Goal: Task Accomplishment & Management: Manage account settings

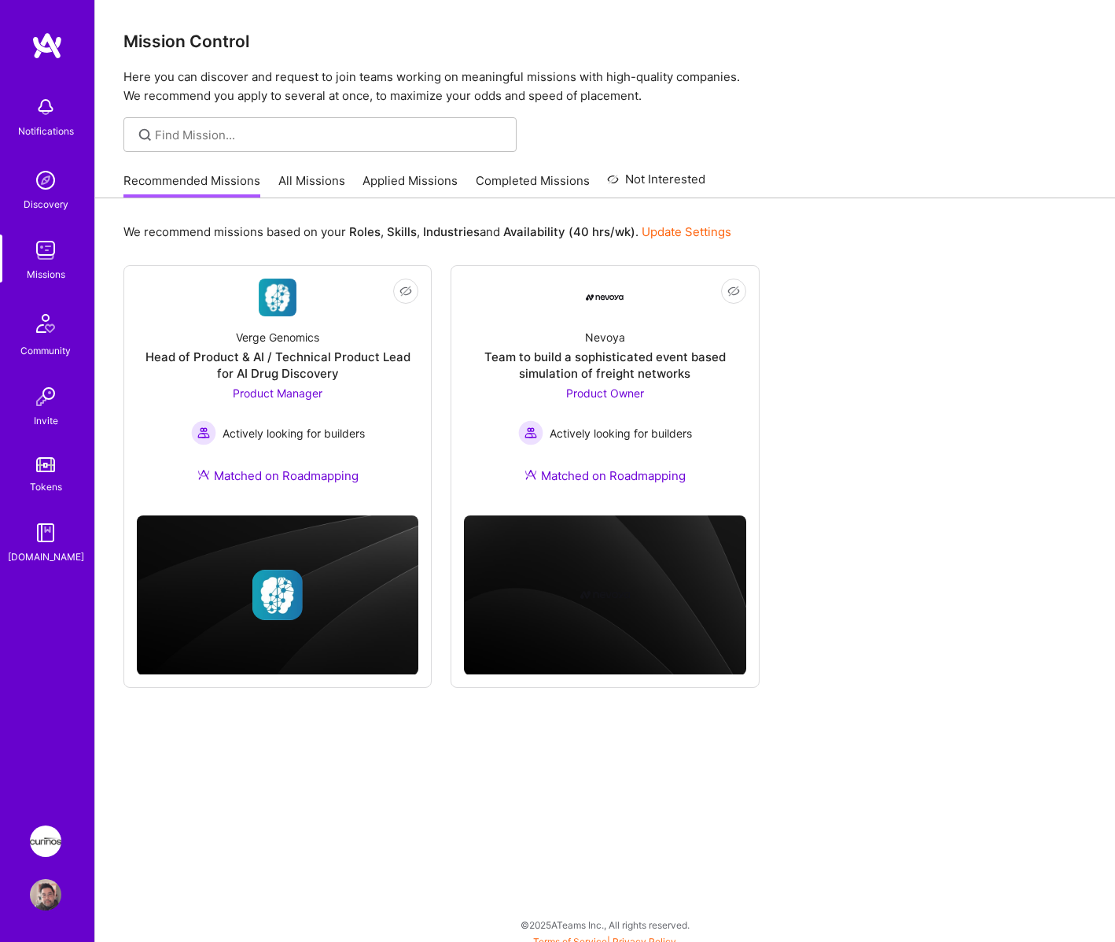
click at [50, 907] on img at bounding box center [45, 894] width 31 height 31
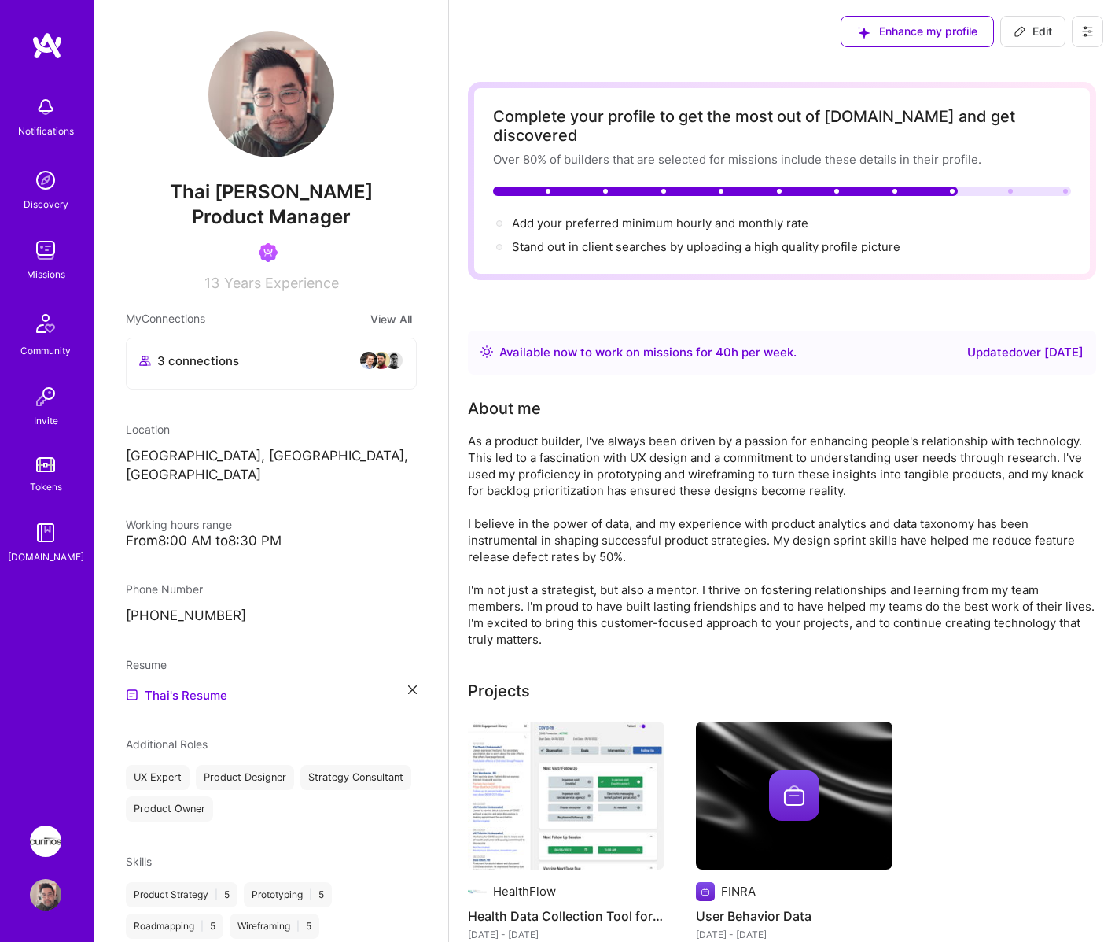
click at [1087, 25] on icon at bounding box center [1088, 31] width 13 height 13
click at [1025, 65] on button "Settings" at bounding box center [1045, 67] width 118 height 40
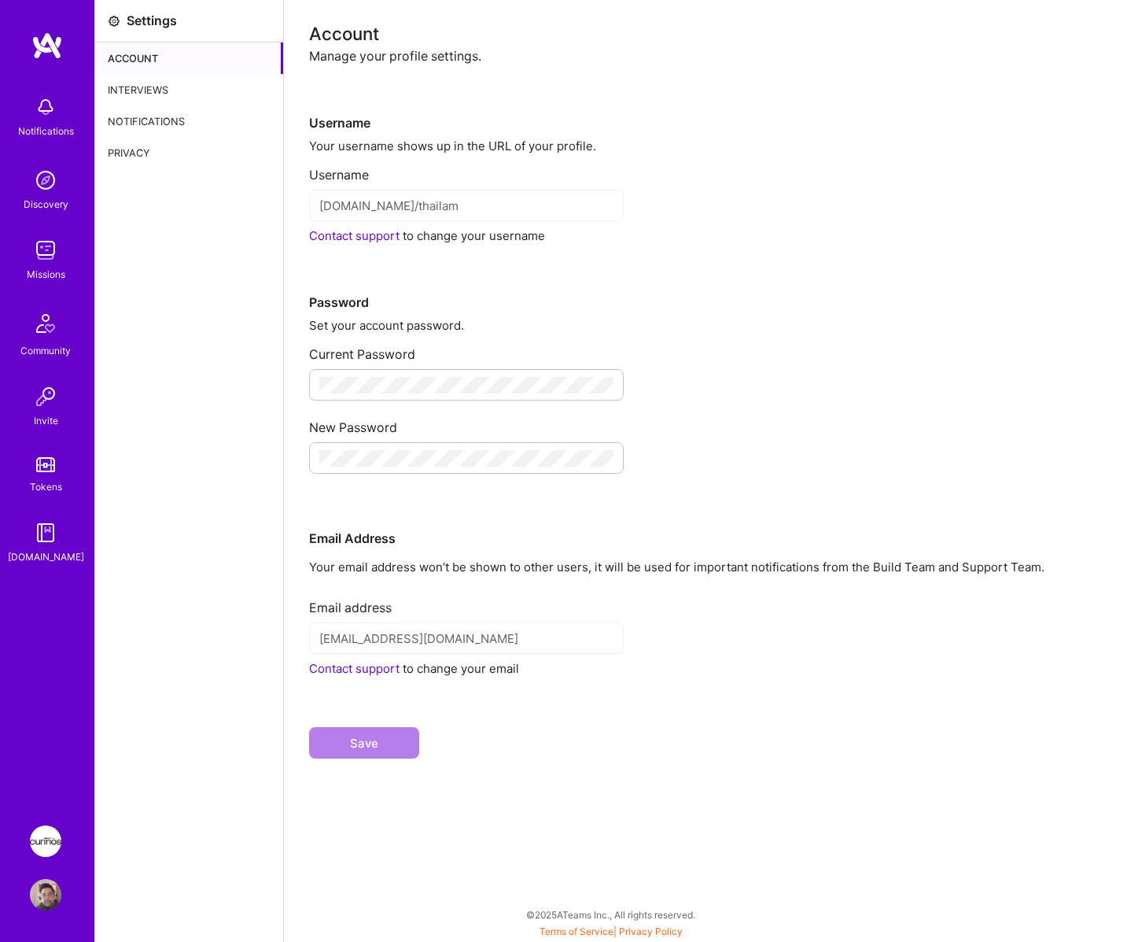
click at [129, 19] on div "Settings" at bounding box center [152, 21] width 50 height 17
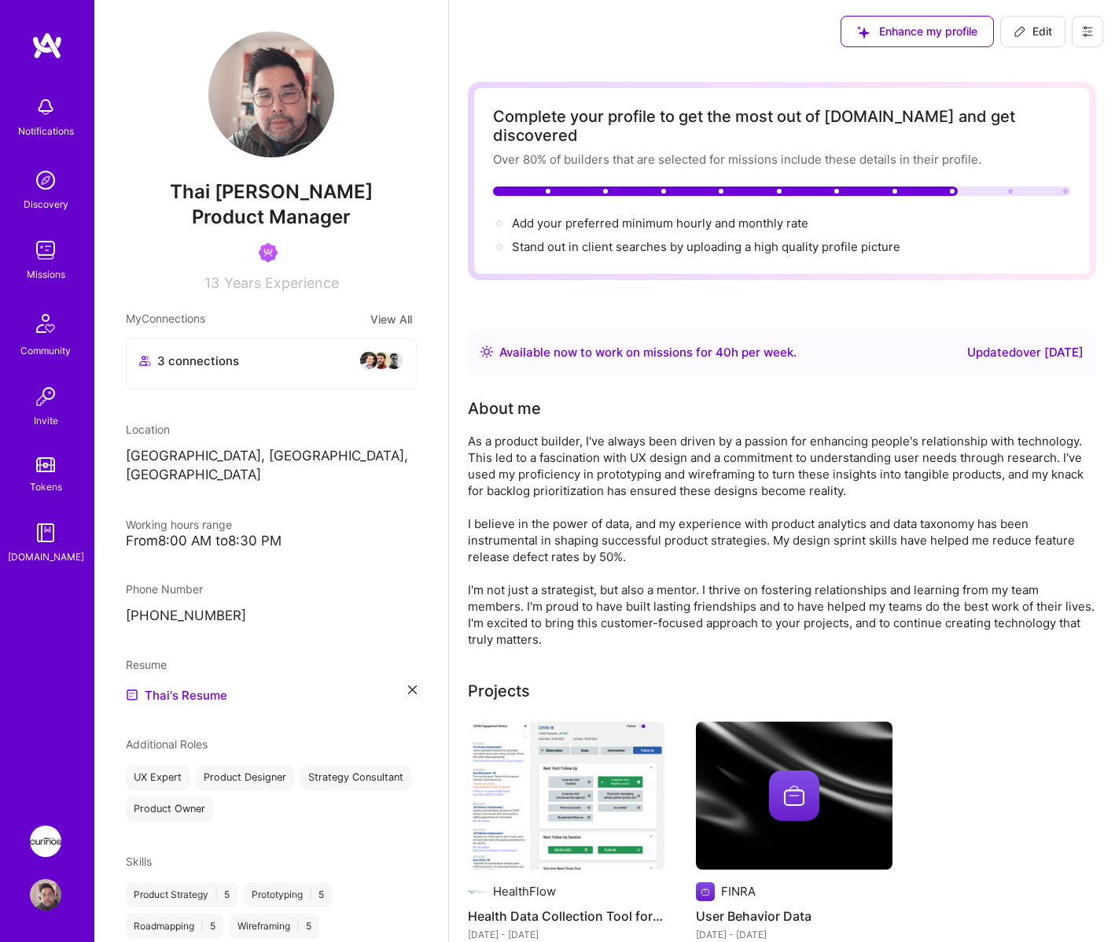
click at [1048, 31] on span "Edit" at bounding box center [1033, 32] width 39 height 16
select select "US"
select select "Right Now"
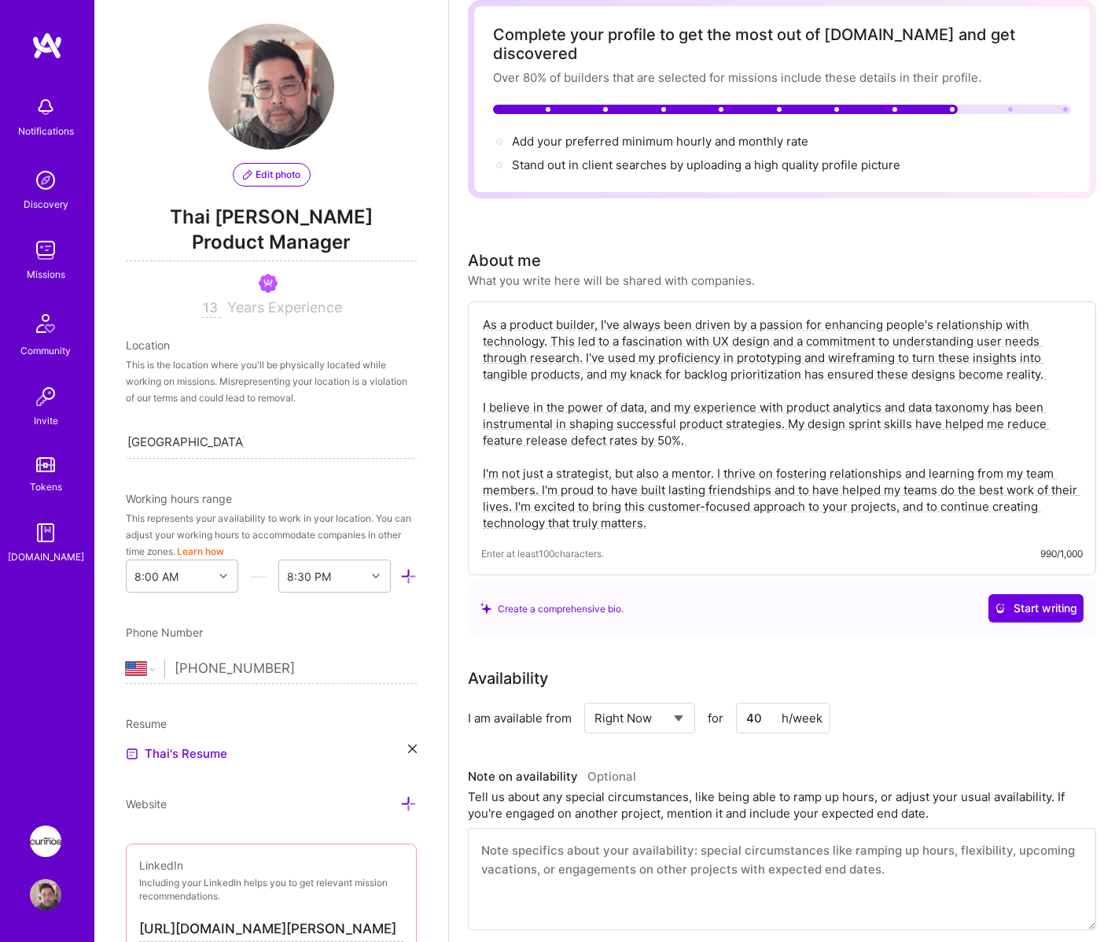
scroll to position [157, 0]
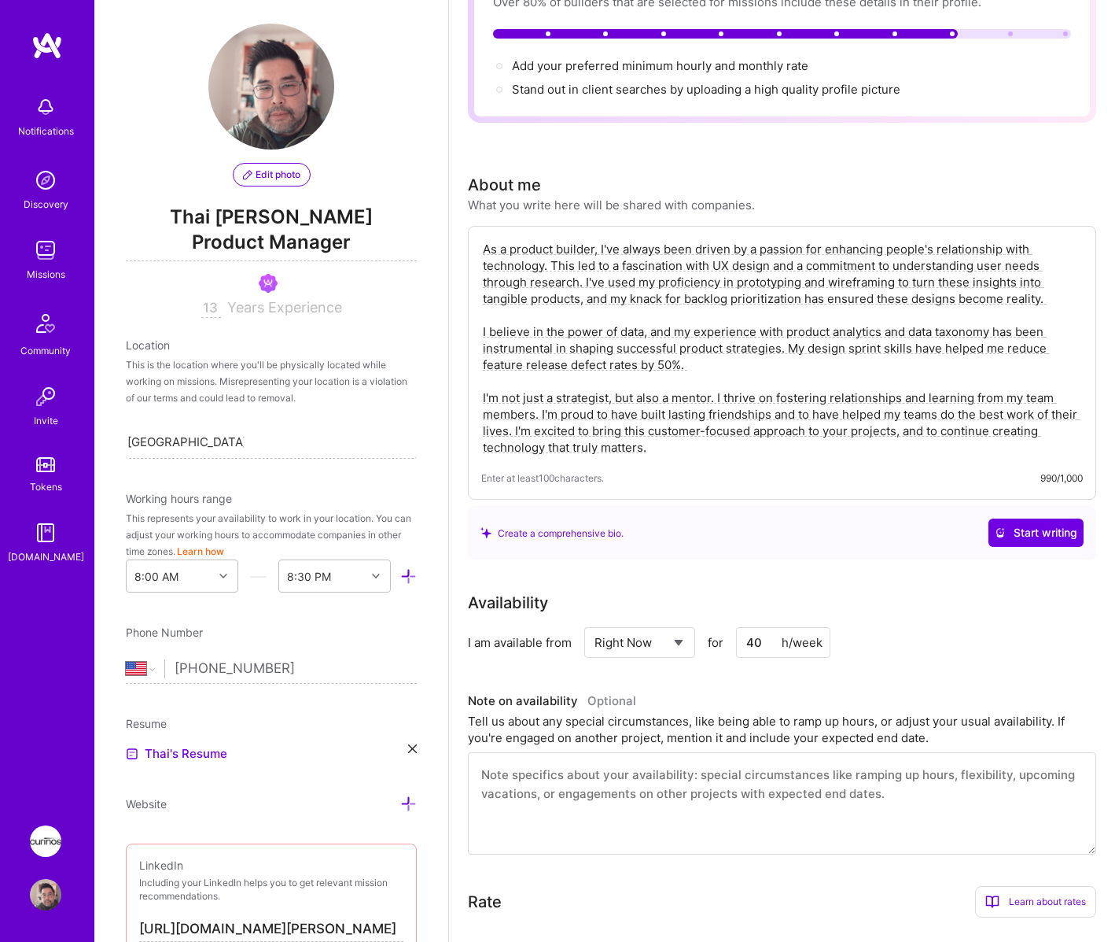
drag, startPoint x: 766, startPoint y: 625, endPoint x: 740, endPoint y: 625, distance: 26.0
click at [740, 627] on input "40" at bounding box center [783, 642] width 94 height 31
type input "20"
click at [981, 647] on div "Availability I am available from Select... Right Now Future Date Not Available …" at bounding box center [782, 723] width 629 height 264
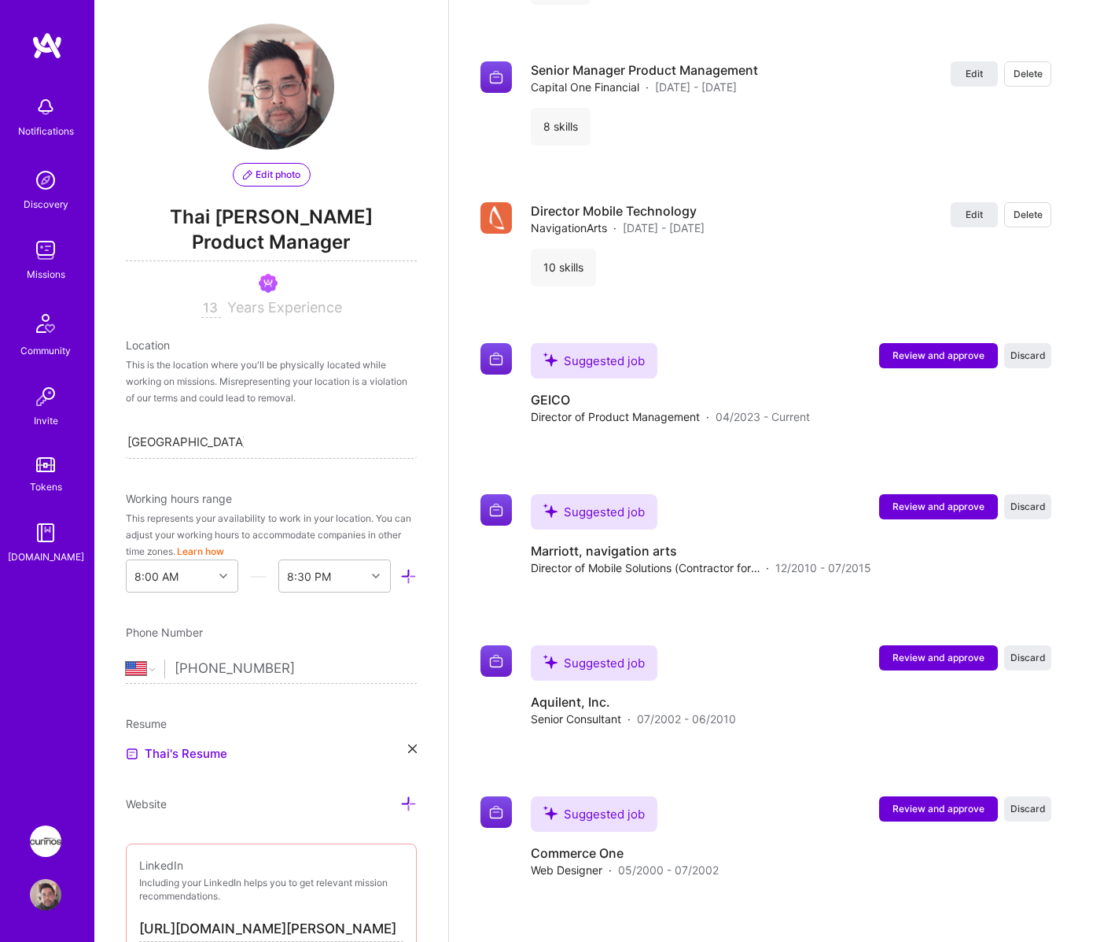
scroll to position [2663, 0]
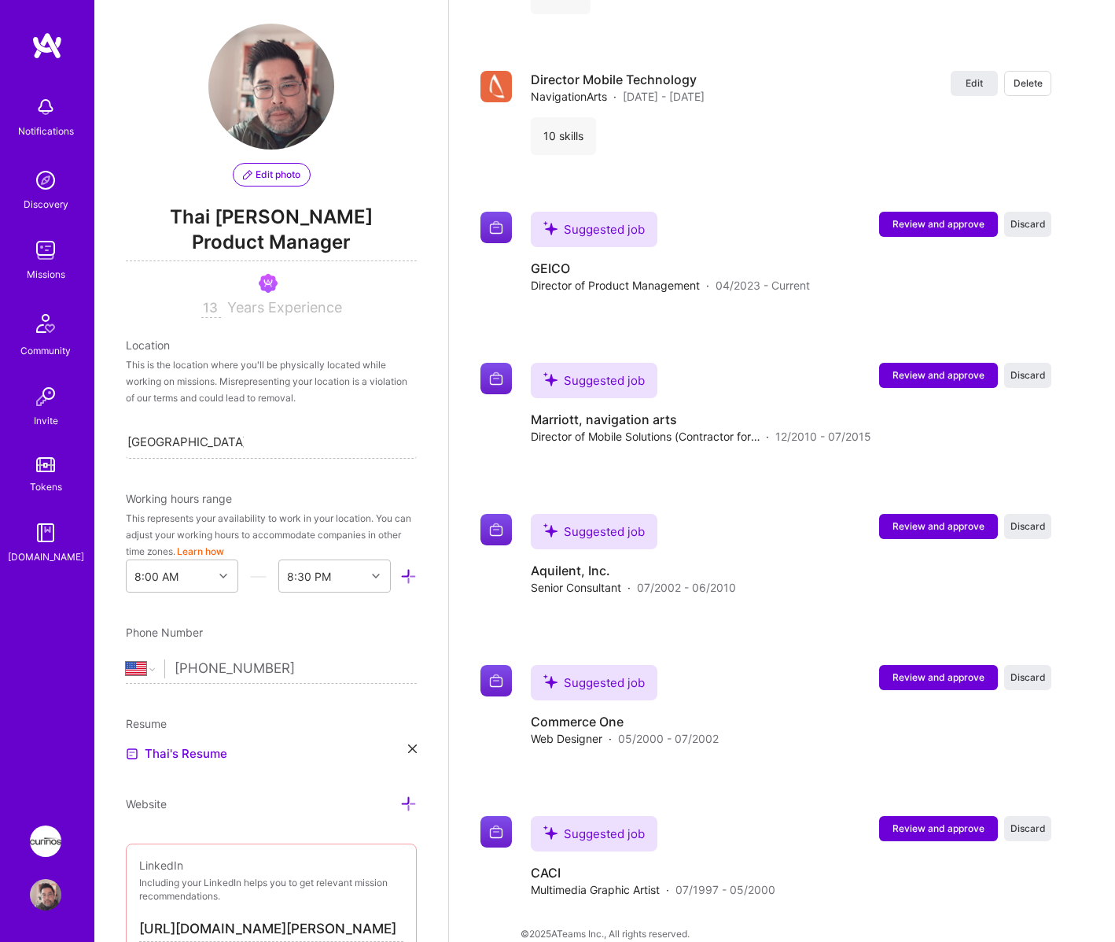
click at [48, 124] on div "Notifications" at bounding box center [46, 131] width 56 height 17
click at [46, 179] on img at bounding box center [45, 179] width 31 height 31
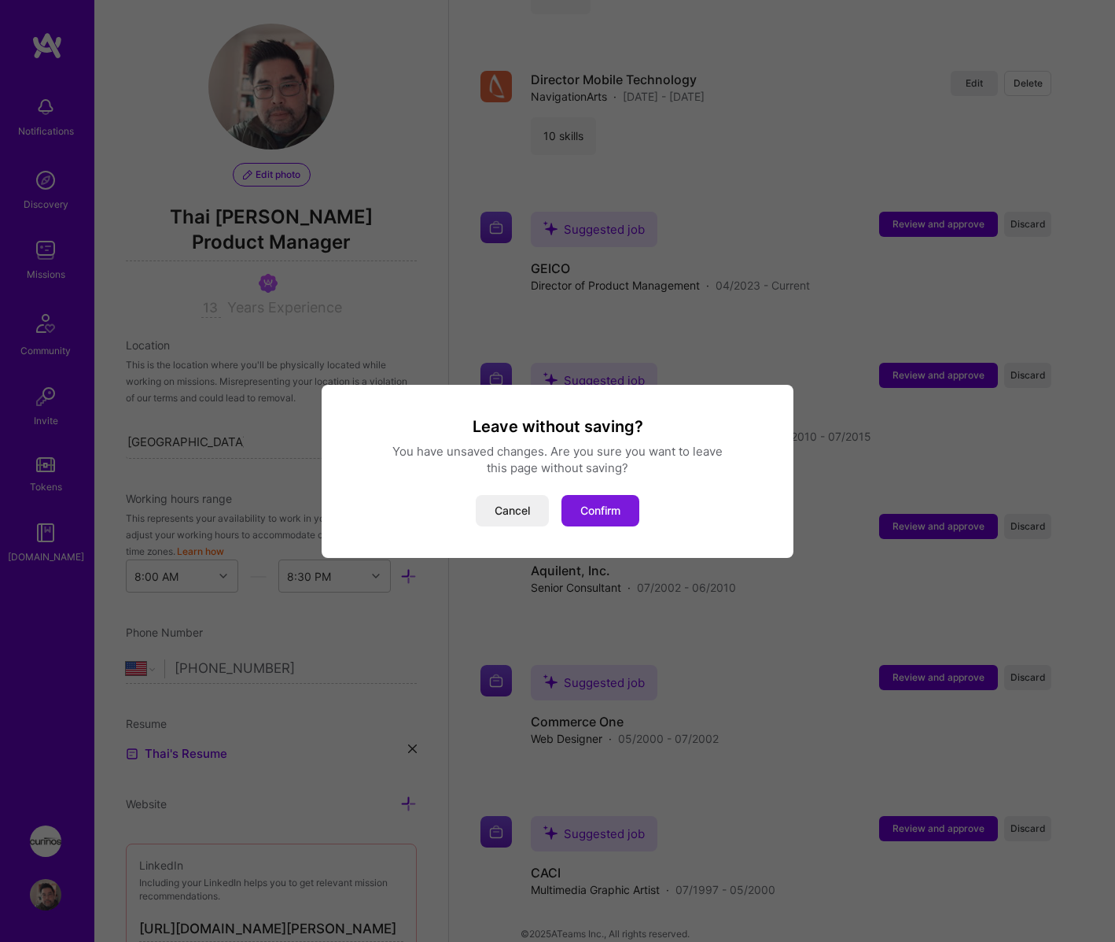
click at [614, 507] on button "Confirm" at bounding box center [601, 510] width 78 height 31
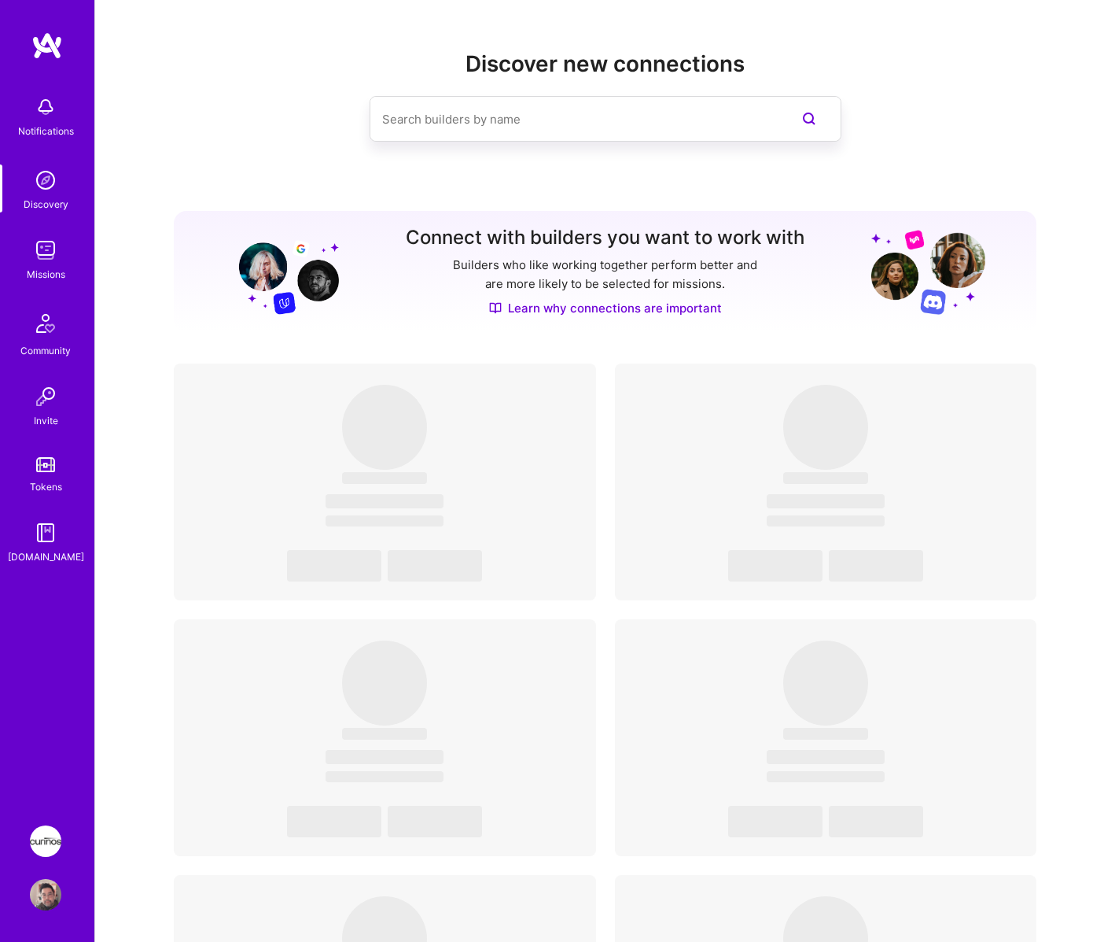
click at [44, 900] on img at bounding box center [45, 894] width 31 height 31
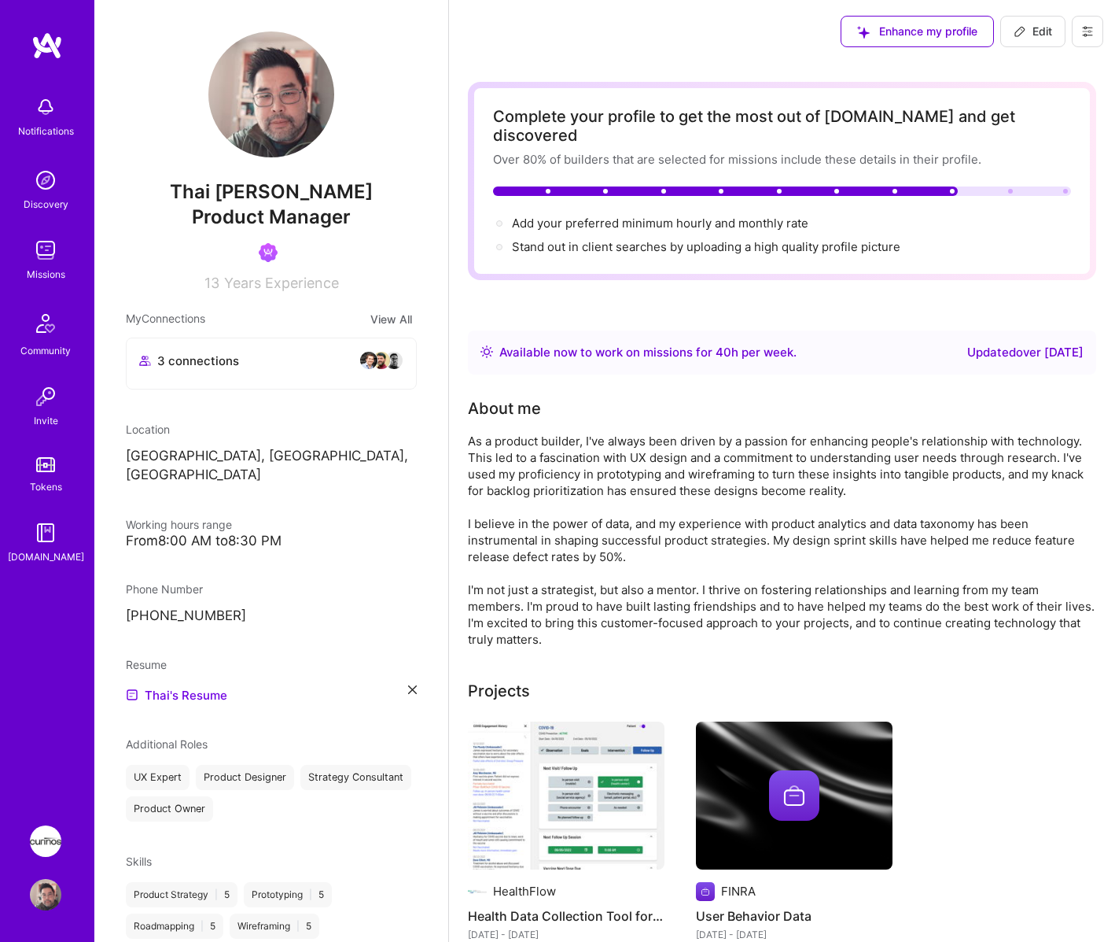
click at [1054, 24] on button "Edit" at bounding box center [1033, 31] width 65 height 31
select select "US"
select select "Right Now"
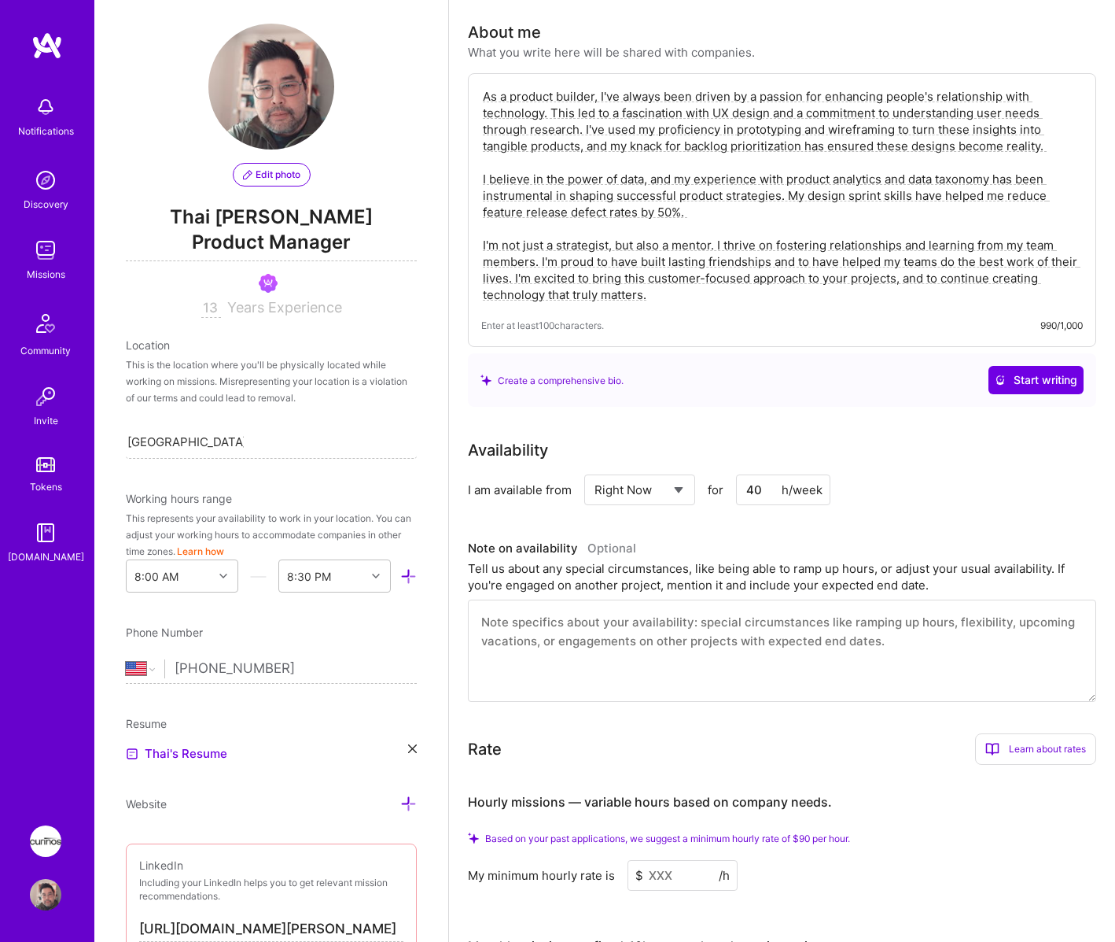
scroll to position [315, 0]
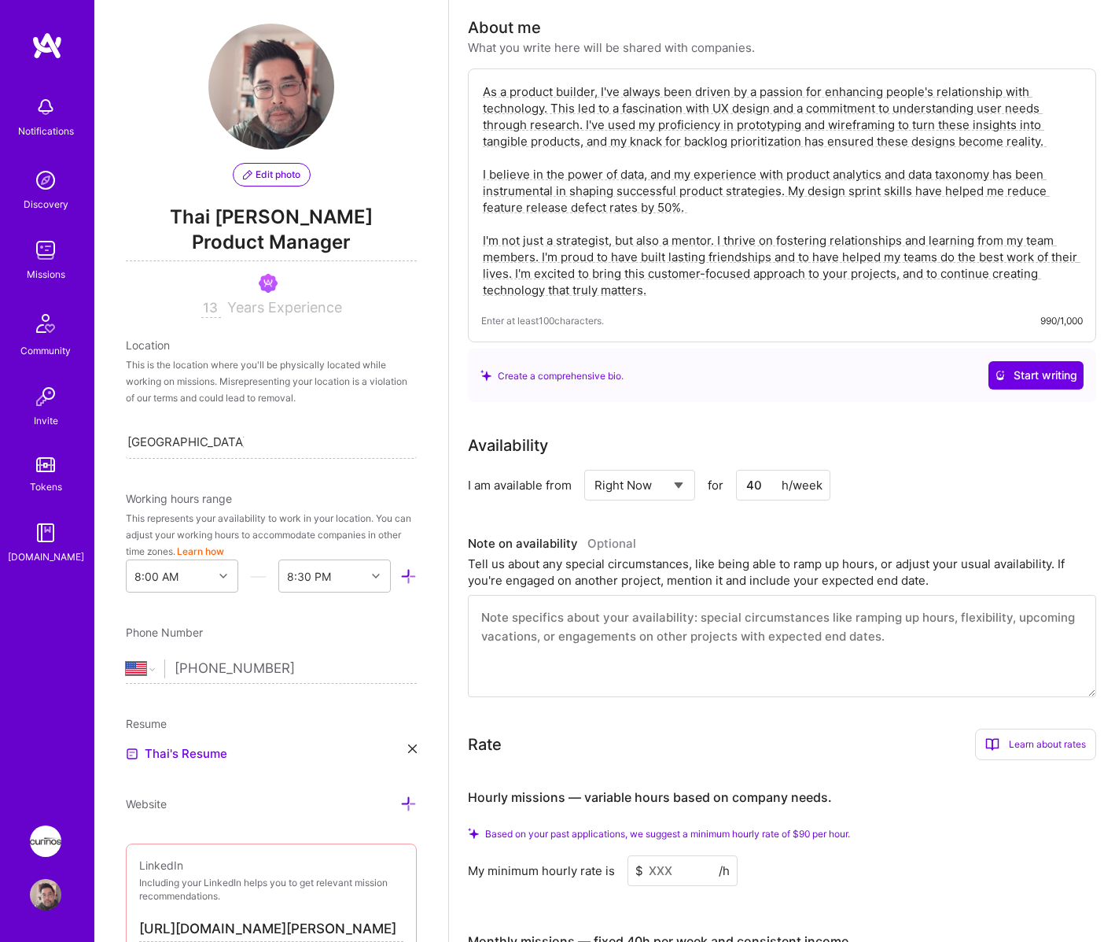
drag, startPoint x: 764, startPoint y: 466, endPoint x: 735, endPoint y: 472, distance: 29.6
click at [735, 472] on div "Select... Right Now Future Date Not Available for 40 h/week" at bounding box center [707, 485] width 246 height 31
type input "20"
click at [1036, 505] on div "Availability I am available from Select... Right Now Future Date Not Available …" at bounding box center [782, 565] width 629 height 264
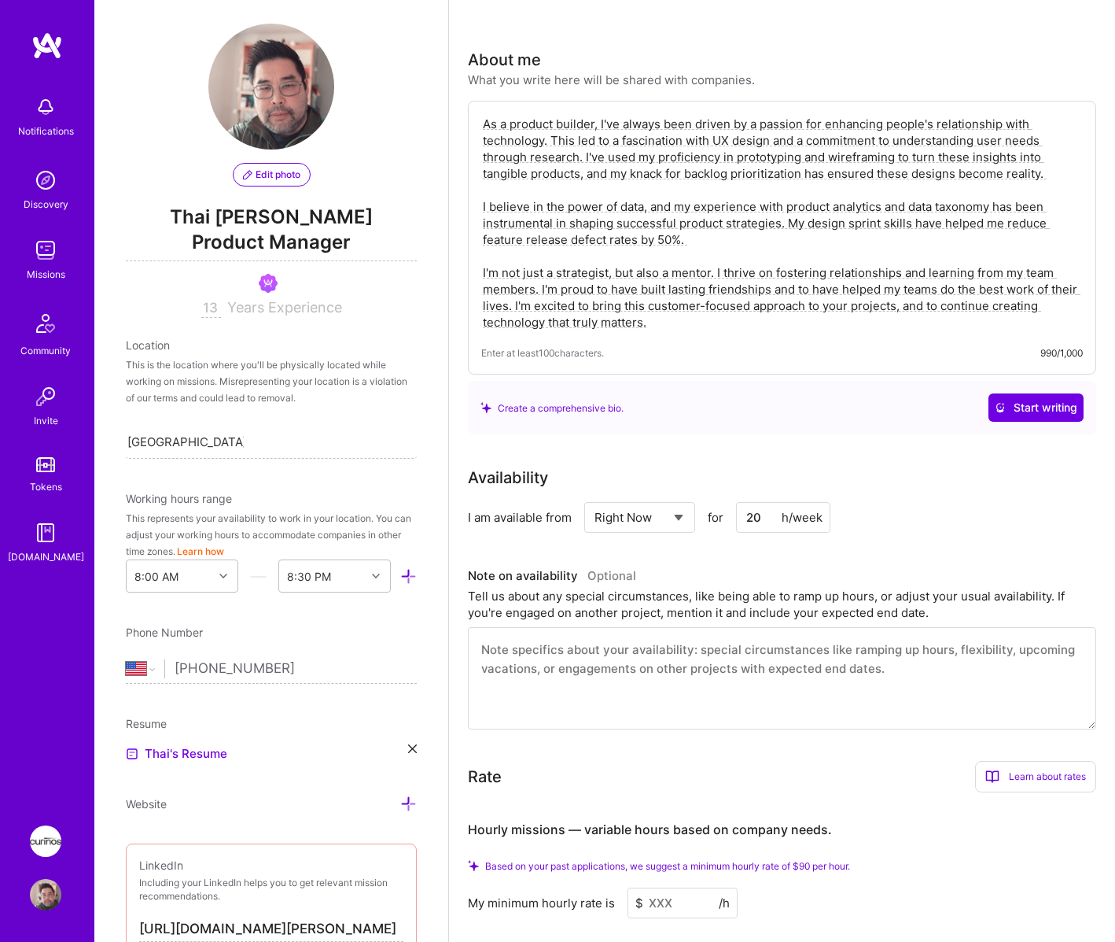
scroll to position [0, 0]
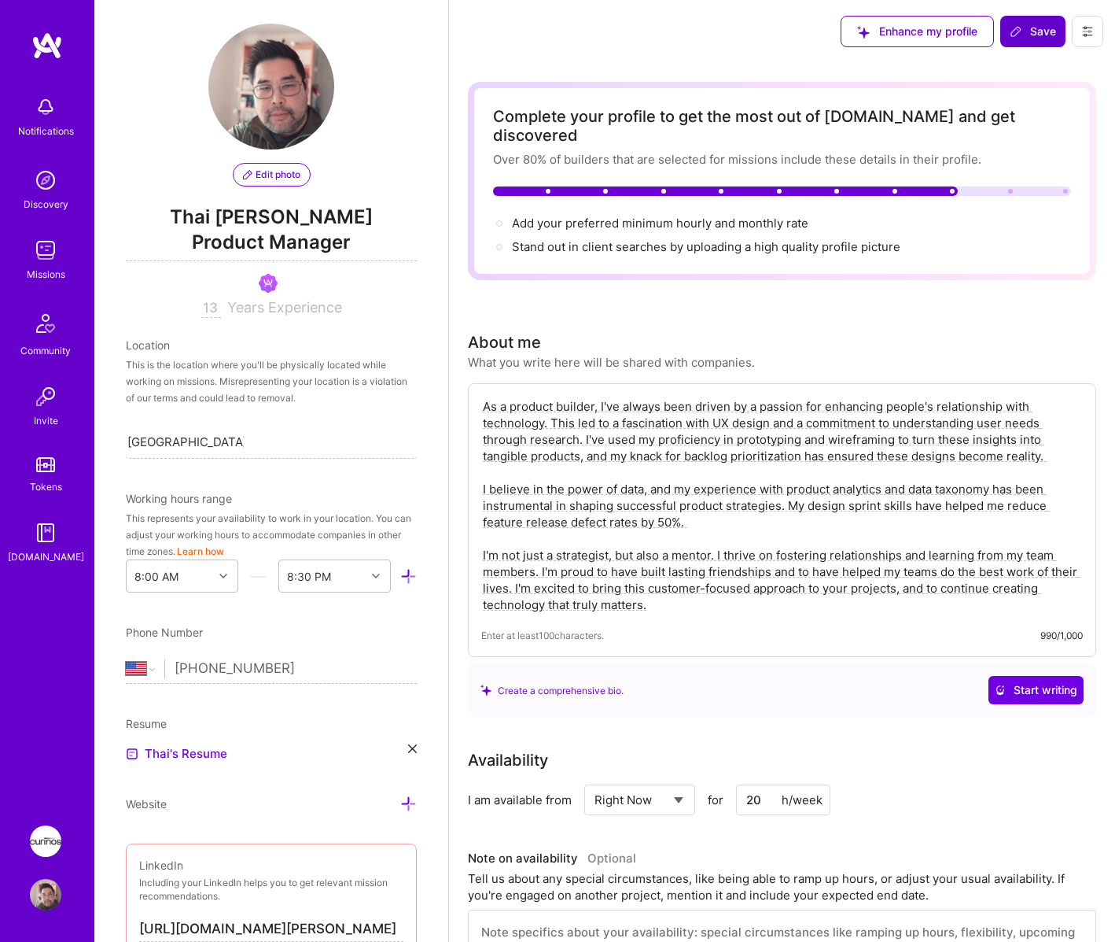
click at [1032, 39] on span "Save" at bounding box center [1033, 32] width 46 height 16
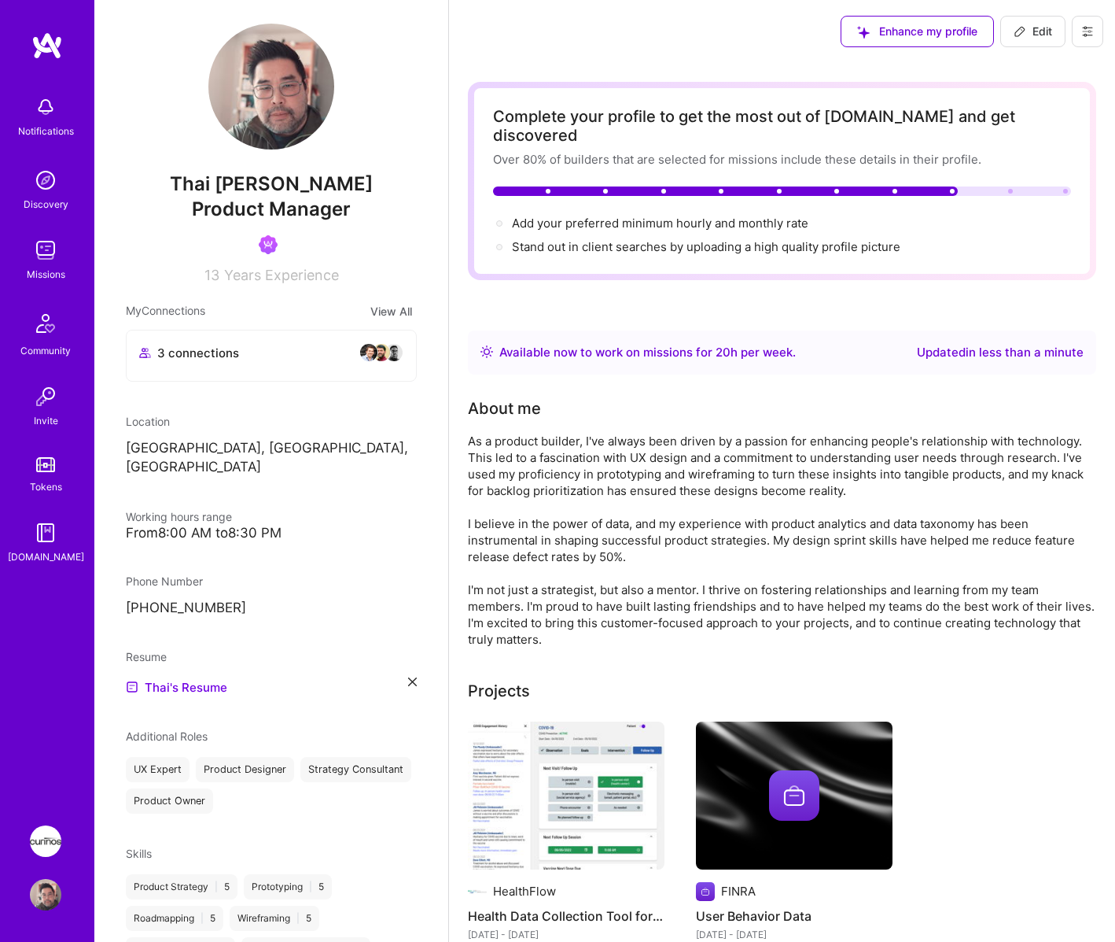
click at [35, 275] on div "Missions" at bounding box center [46, 274] width 39 height 17
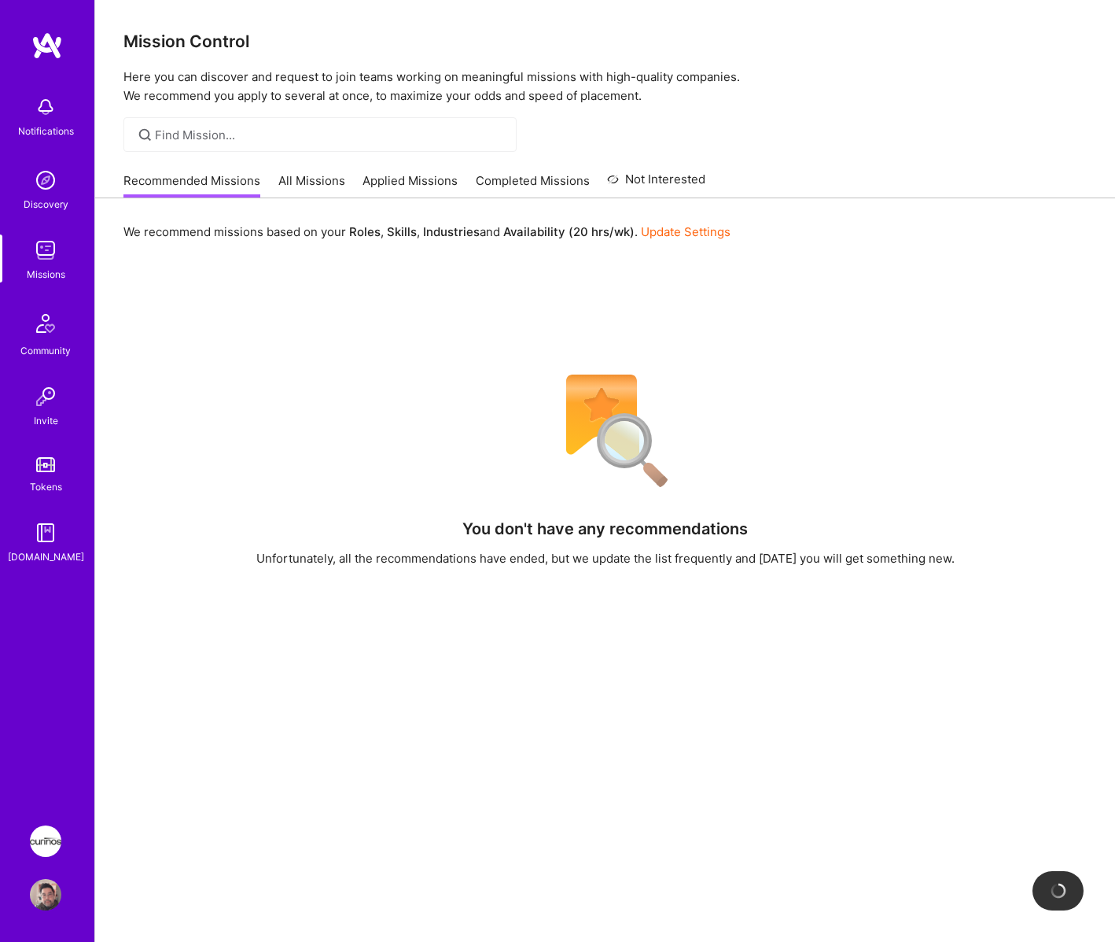
click at [308, 177] on link "All Missions" at bounding box center [311, 185] width 67 height 26
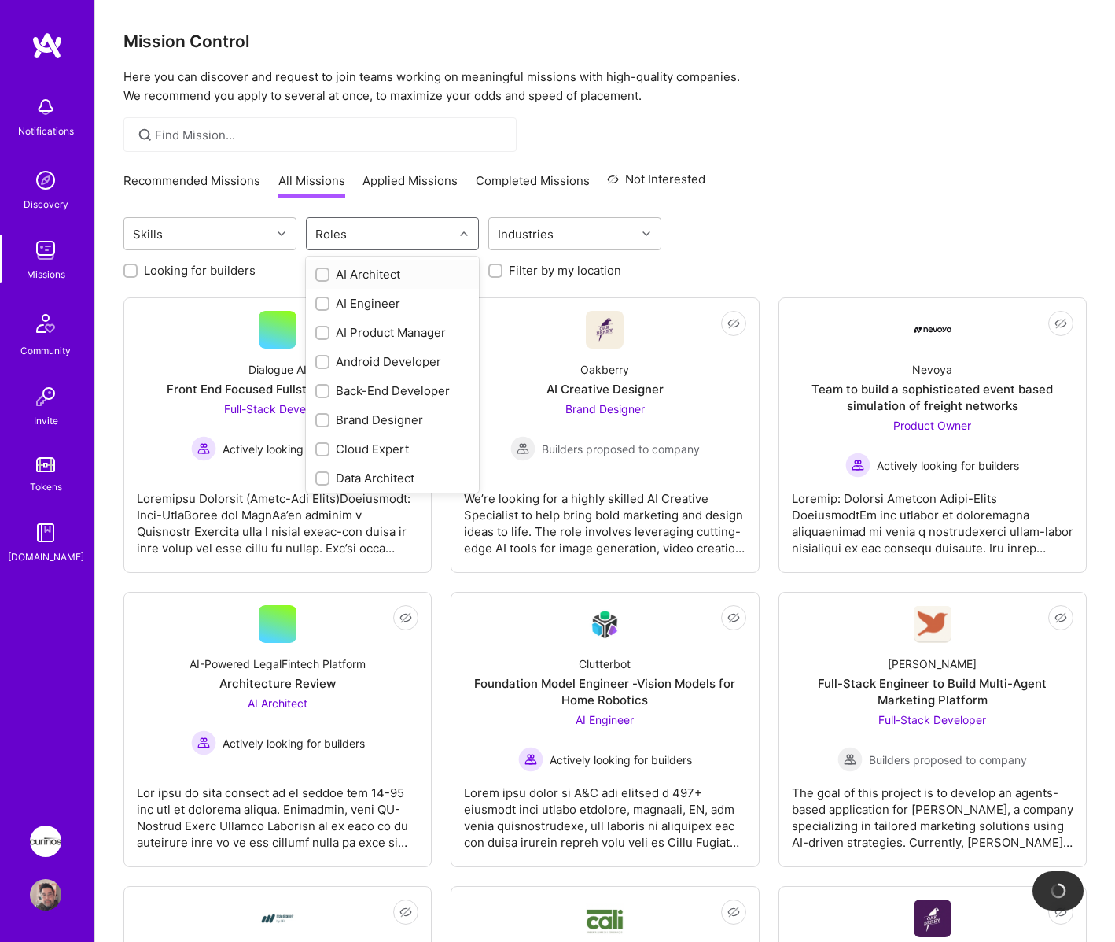
click at [391, 232] on div "Roles" at bounding box center [380, 233] width 147 height 31
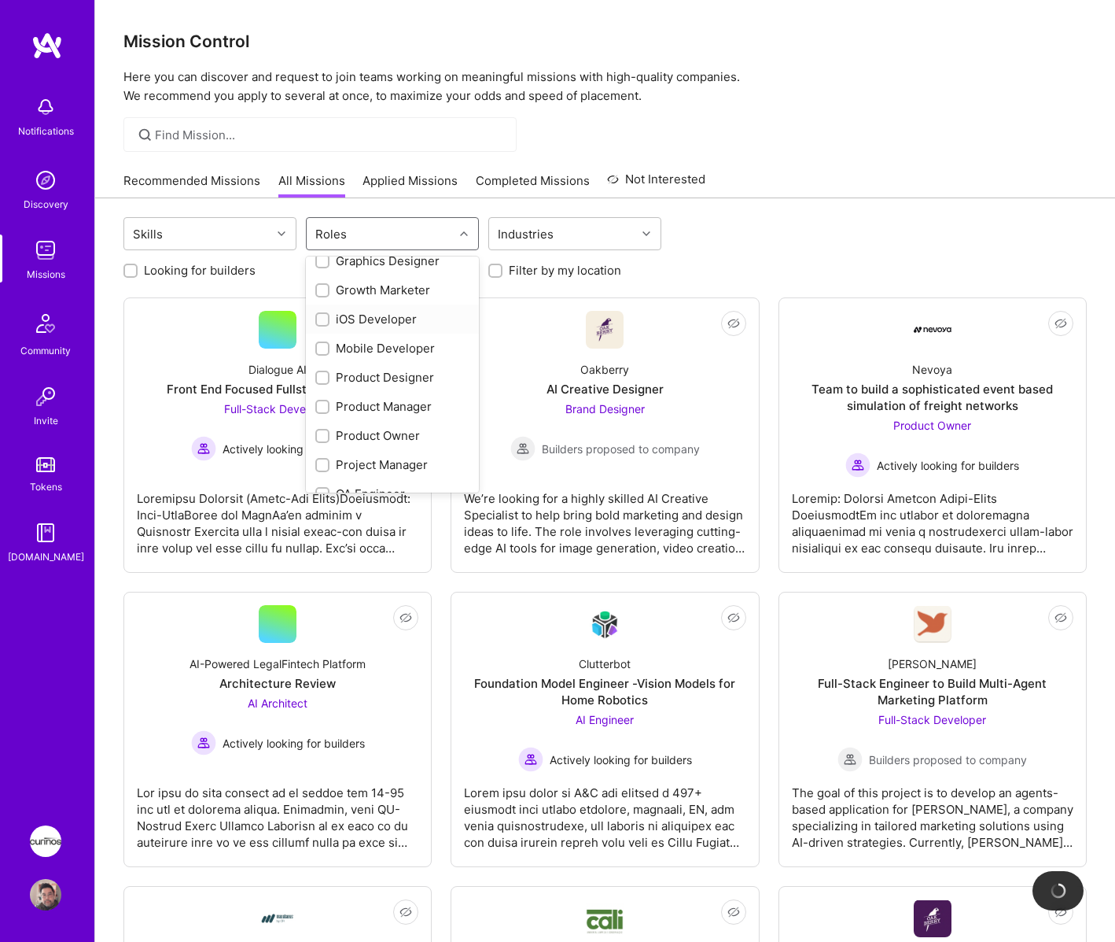
scroll to position [393, 0]
click at [324, 404] on input "checkbox" at bounding box center [324, 405] width 11 height 11
checkbox input "true"
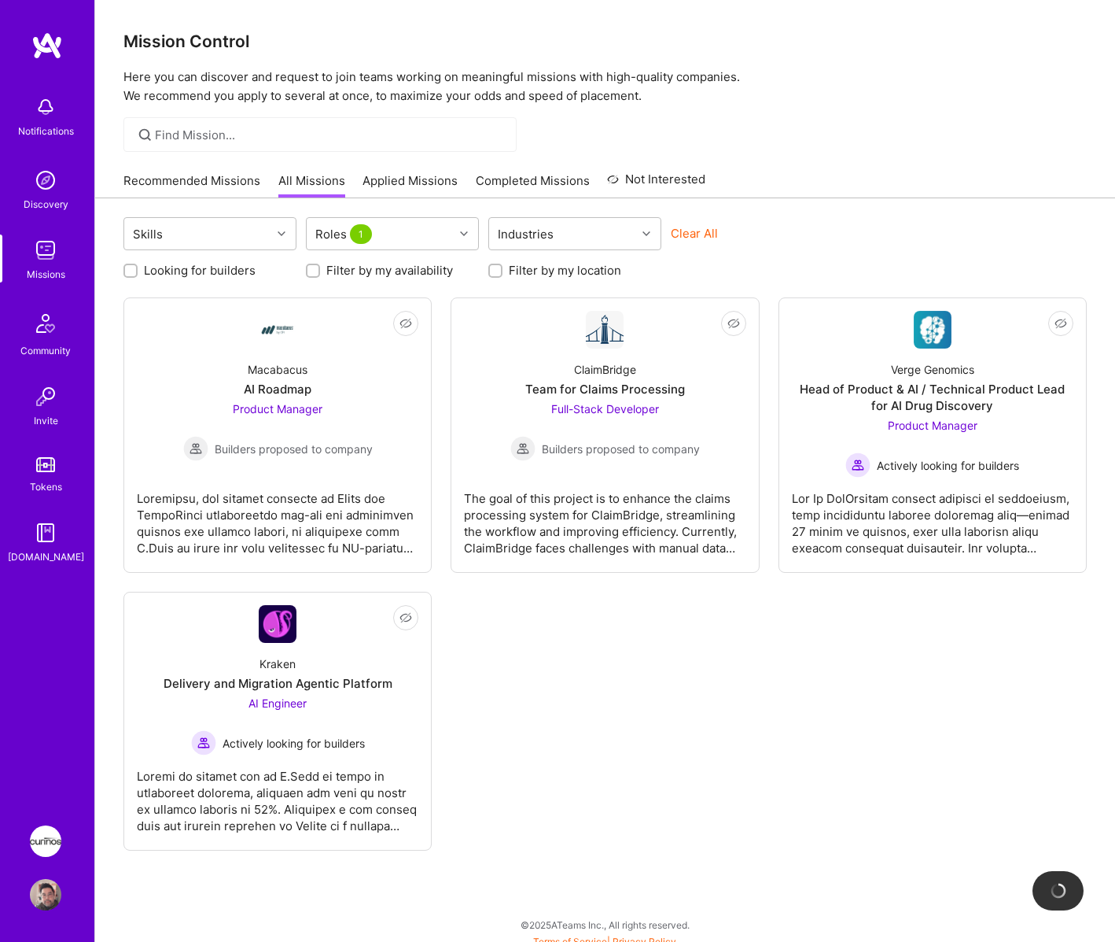
click at [954, 127] on div at bounding box center [605, 134] width 1020 height 35
click at [556, 715] on div "Not Interested Macabacus AI Roadmap Product Manager Builders proposed to compan…" at bounding box center [606, 573] width 964 height 553
click at [535, 726] on div "Not Interested Macabacus AI Roadmap Product Manager Builders proposed to compan…" at bounding box center [606, 573] width 964 height 553
click at [50, 746] on div "Notifications Discovery Missions Community Invite Tokens [DOMAIN_NAME]" at bounding box center [47, 417] width 94 height 772
click at [44, 830] on img at bounding box center [45, 840] width 31 height 31
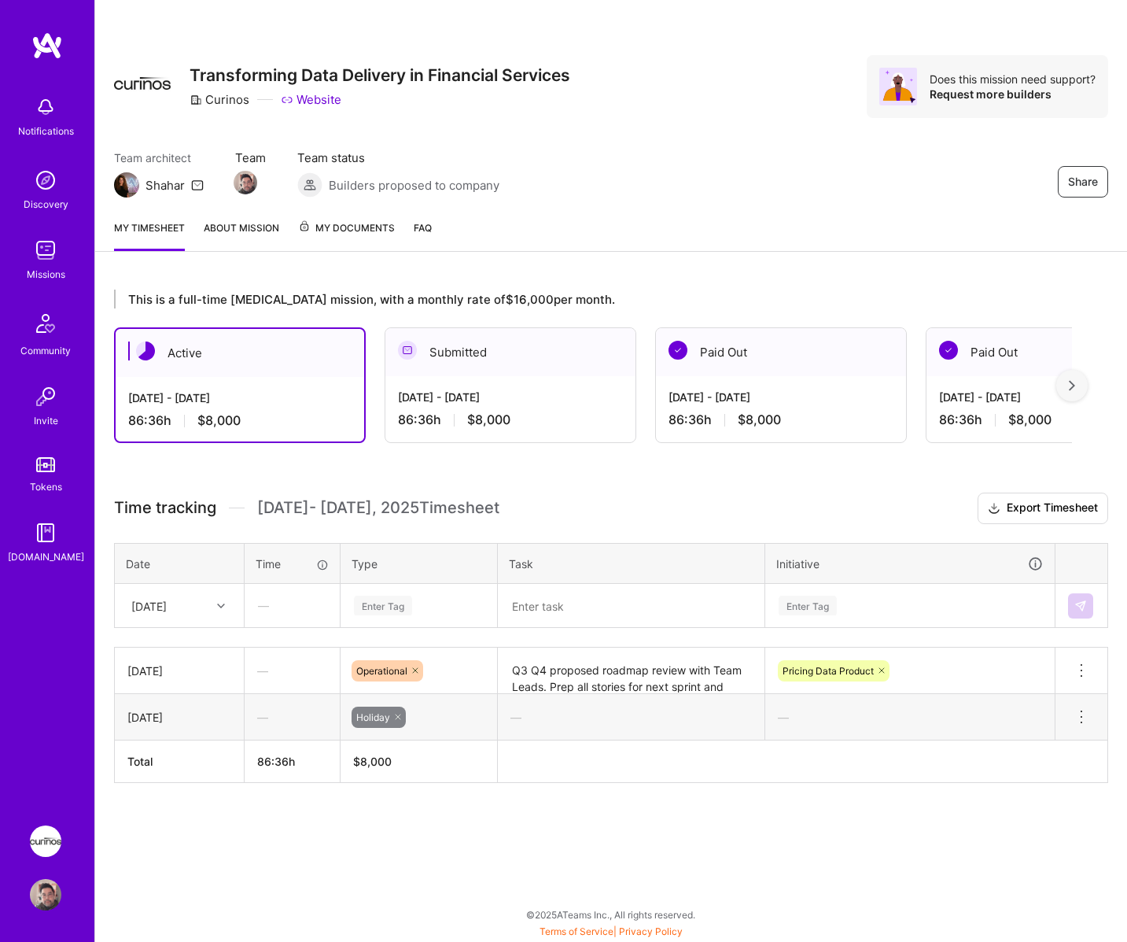
click at [251, 239] on link "About Mission" at bounding box center [242, 234] width 76 height 31
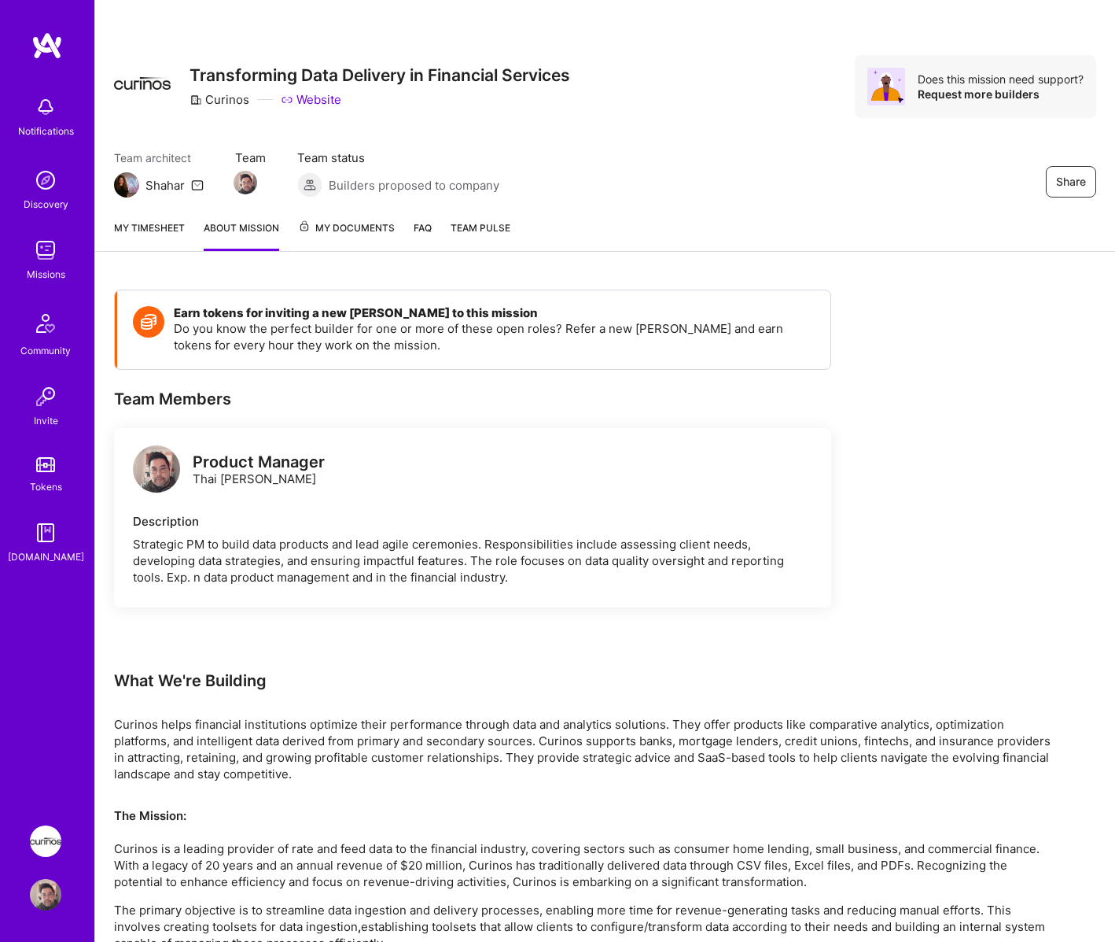
click at [476, 218] on div "My timesheet About Mission My Documents FAQ Team Pulse" at bounding box center [605, 229] width 1020 height 45
click at [479, 227] on span "Team Pulse" at bounding box center [481, 228] width 60 height 12
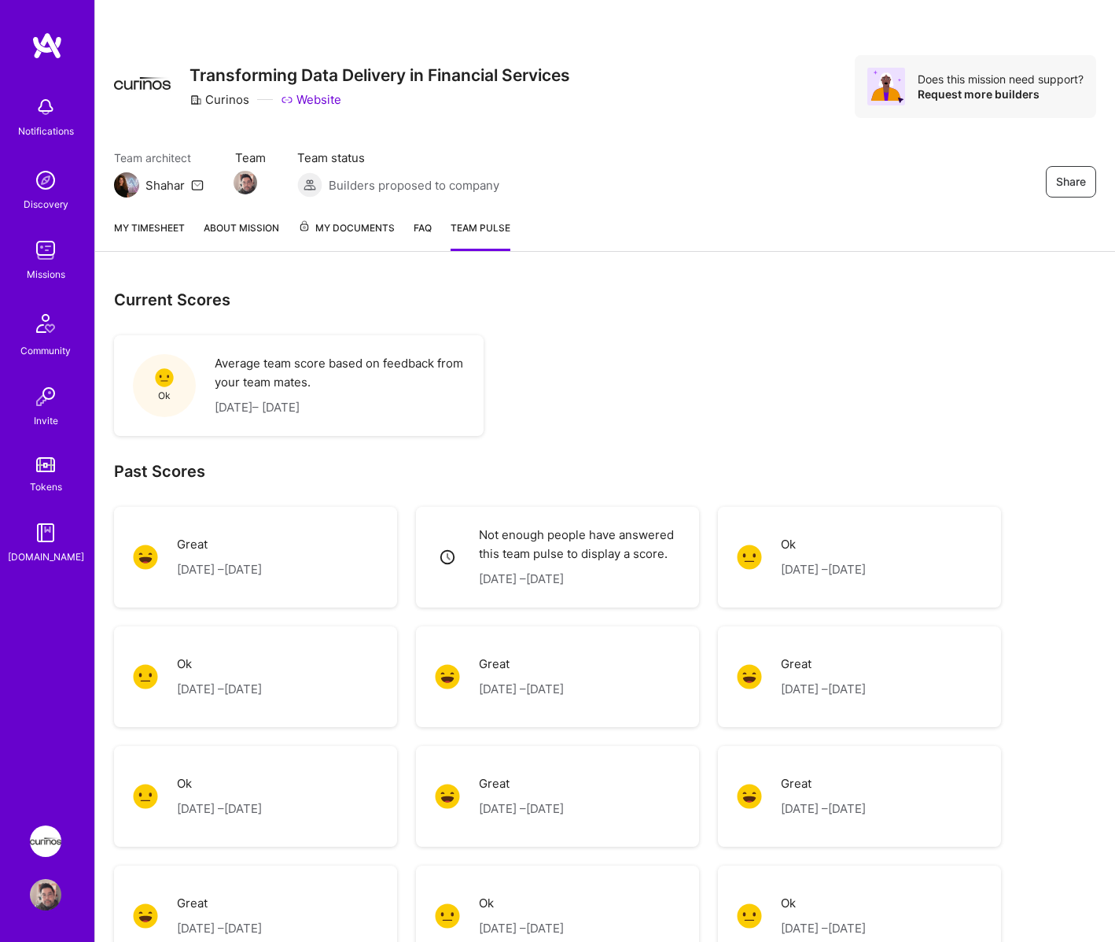
click at [417, 229] on link "FAQ" at bounding box center [423, 234] width 18 height 31
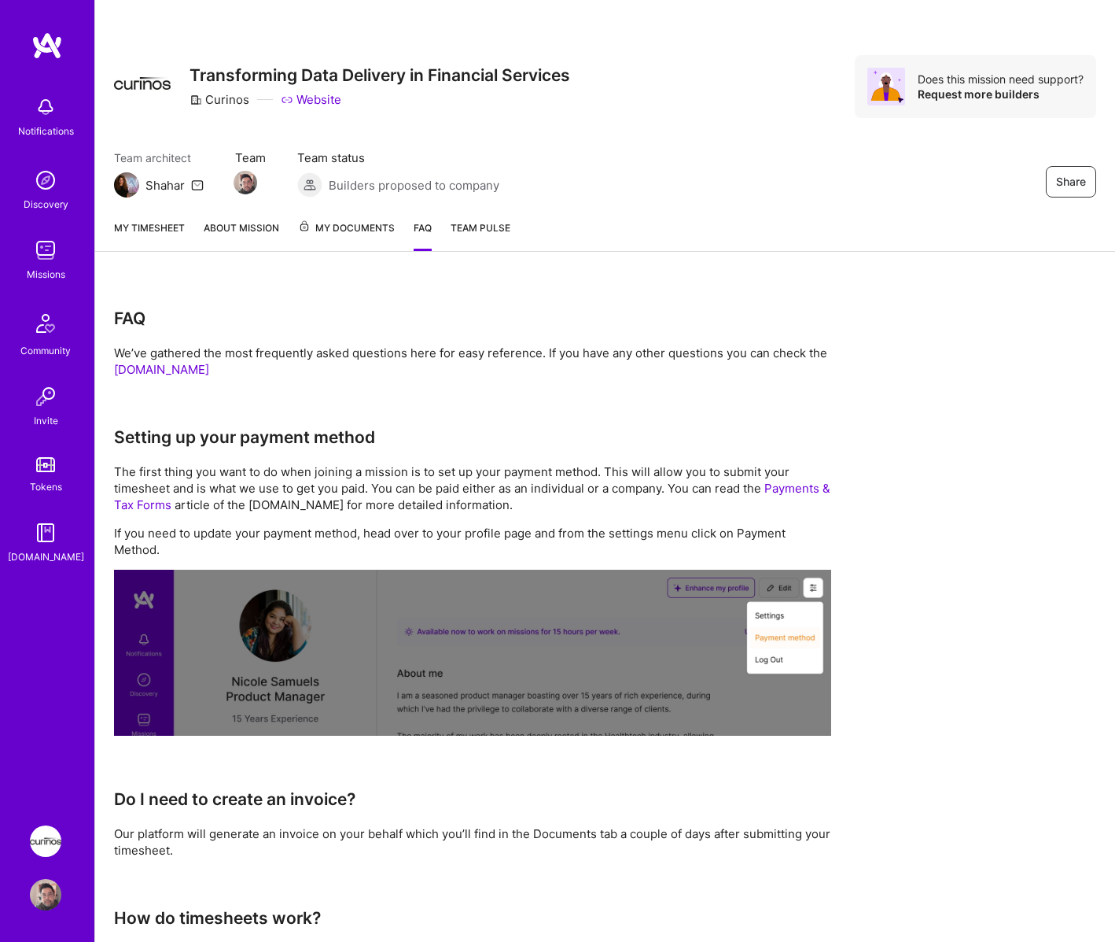
click at [155, 234] on link "My timesheet" at bounding box center [149, 234] width 71 height 31
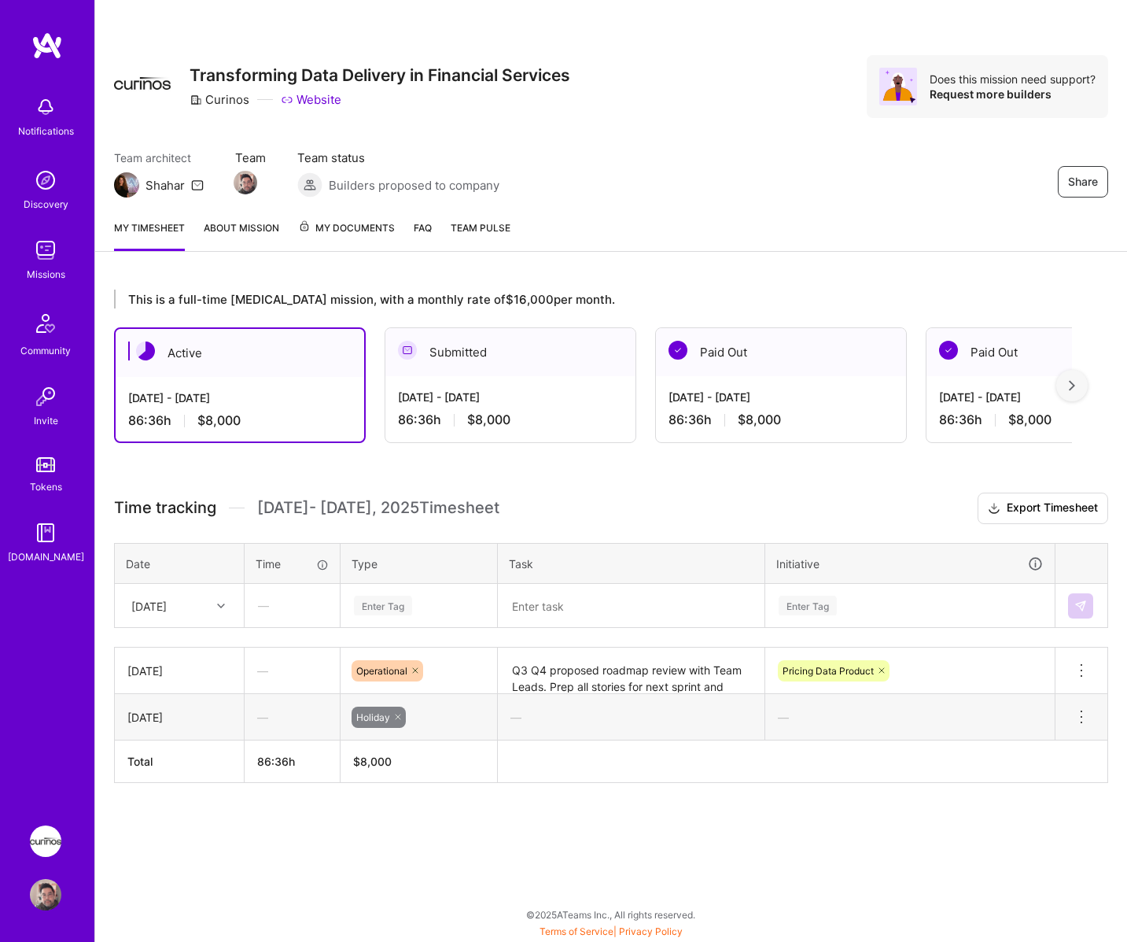
click at [54, 547] on img at bounding box center [45, 532] width 31 height 31
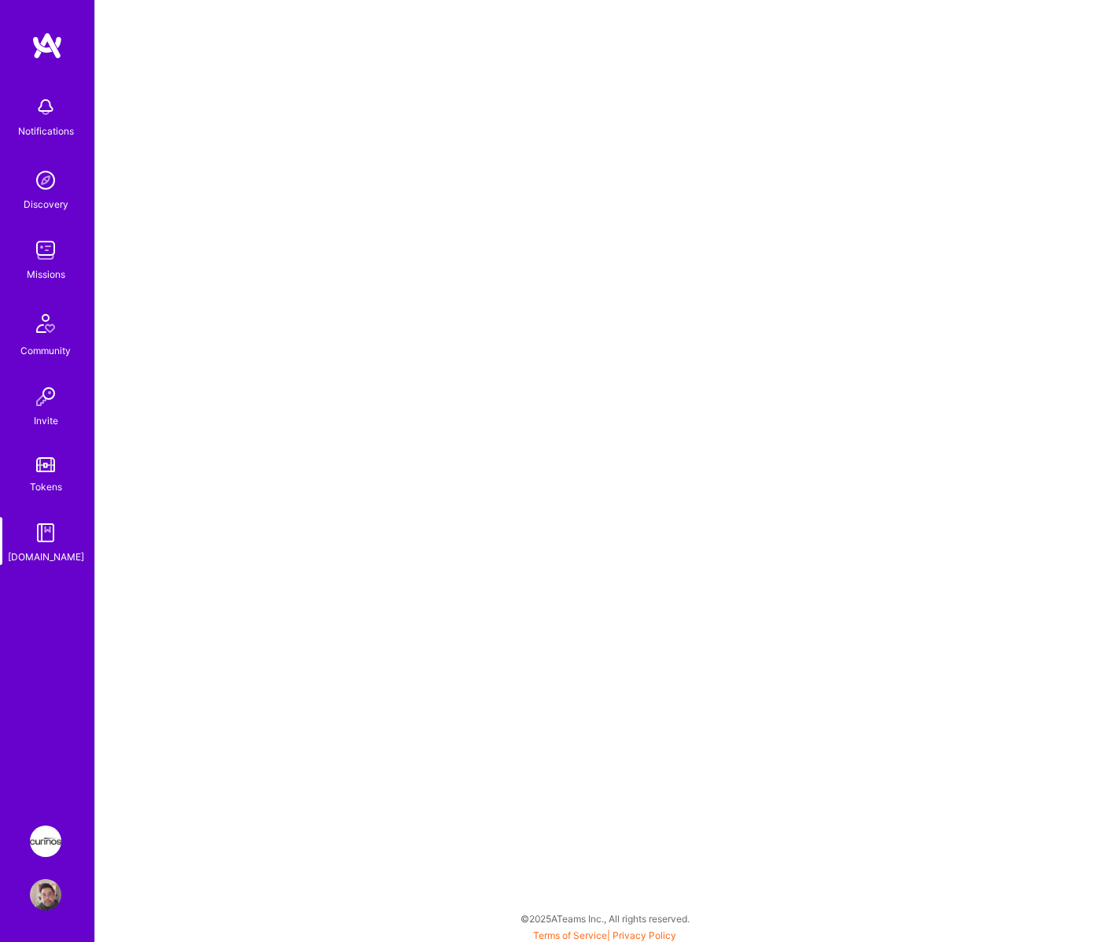
click at [38, 251] on img at bounding box center [45, 249] width 31 height 31
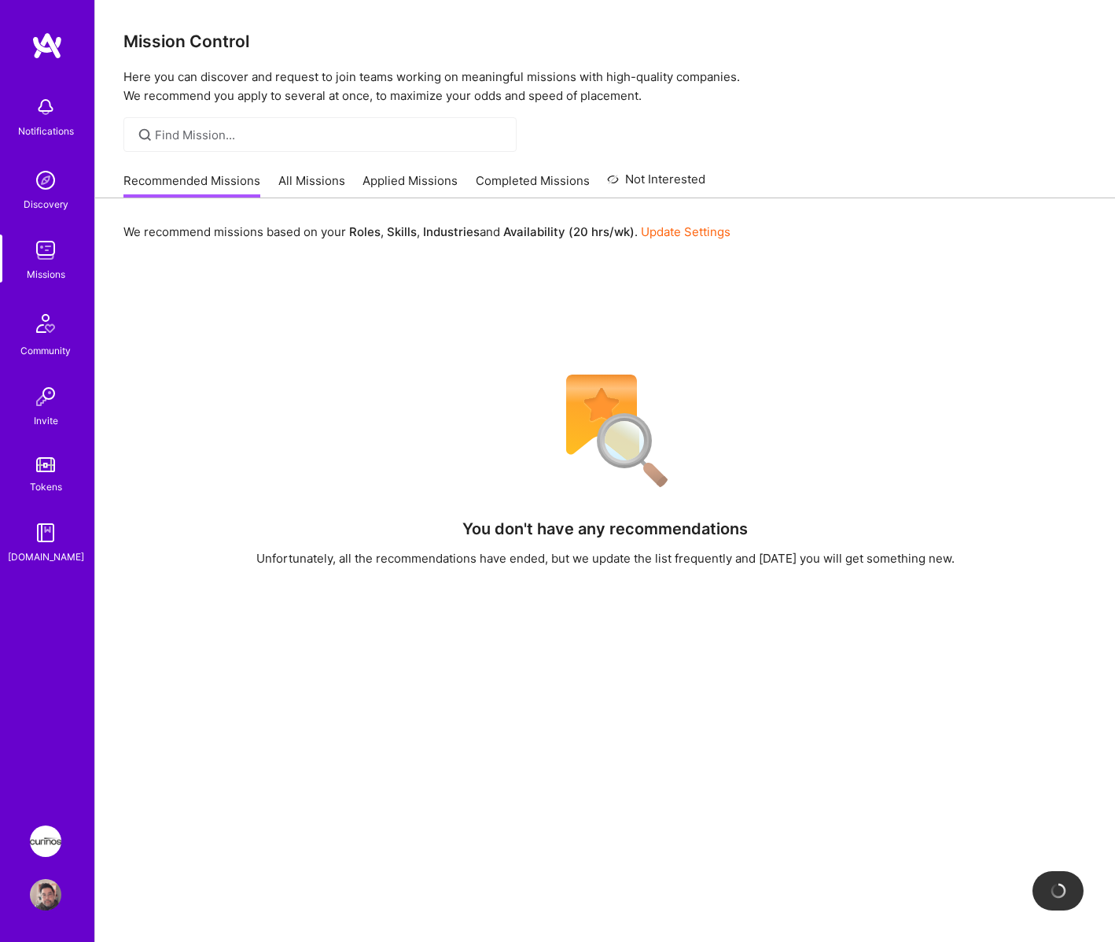
click at [396, 177] on link "Applied Missions" at bounding box center [410, 185] width 95 height 26
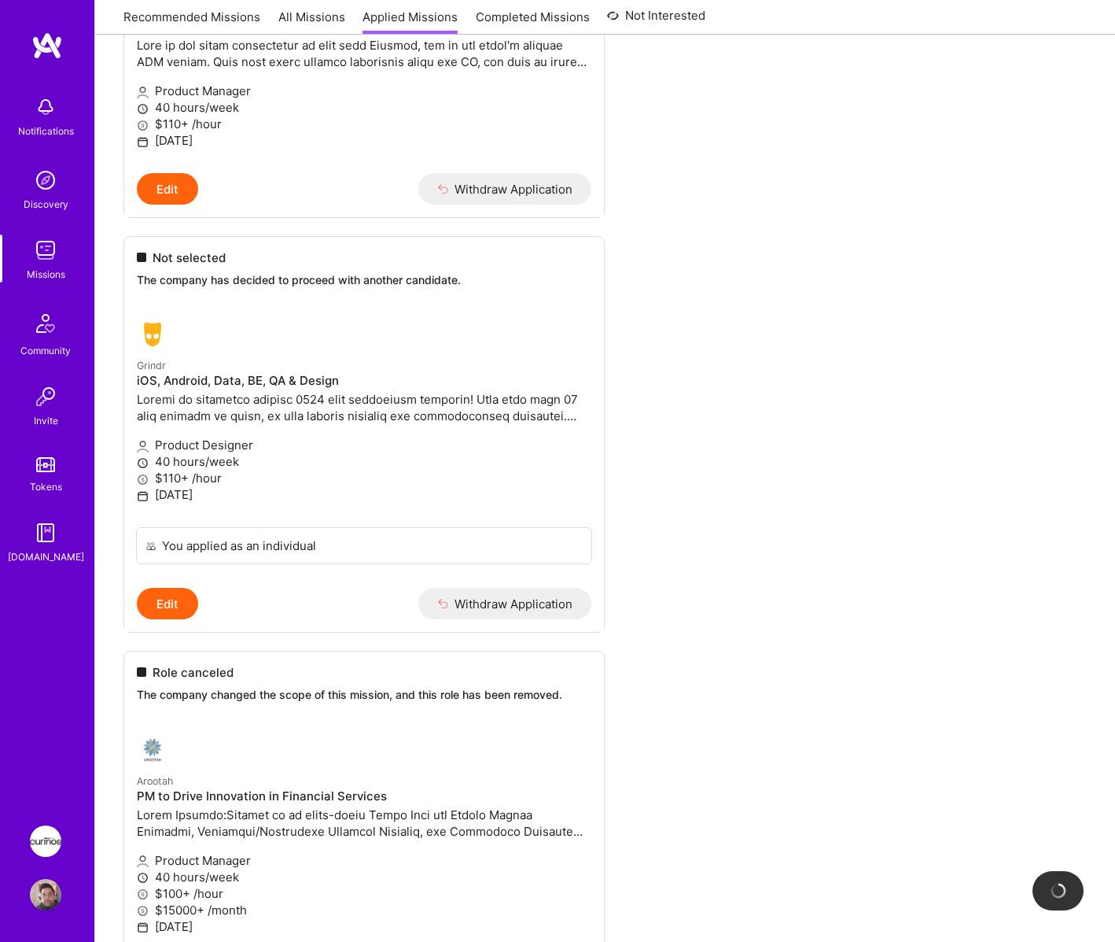
scroll to position [814, 0]
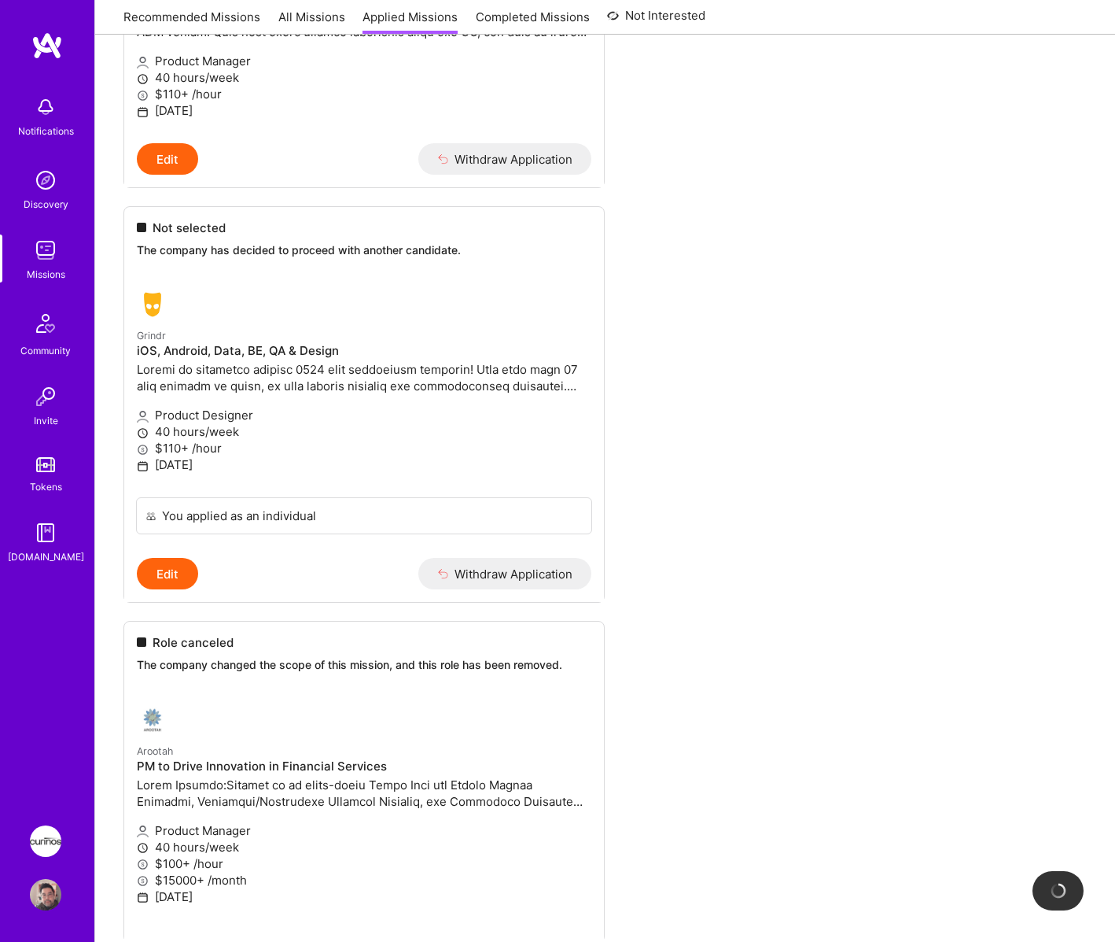
click at [49, 252] on img at bounding box center [45, 249] width 31 height 31
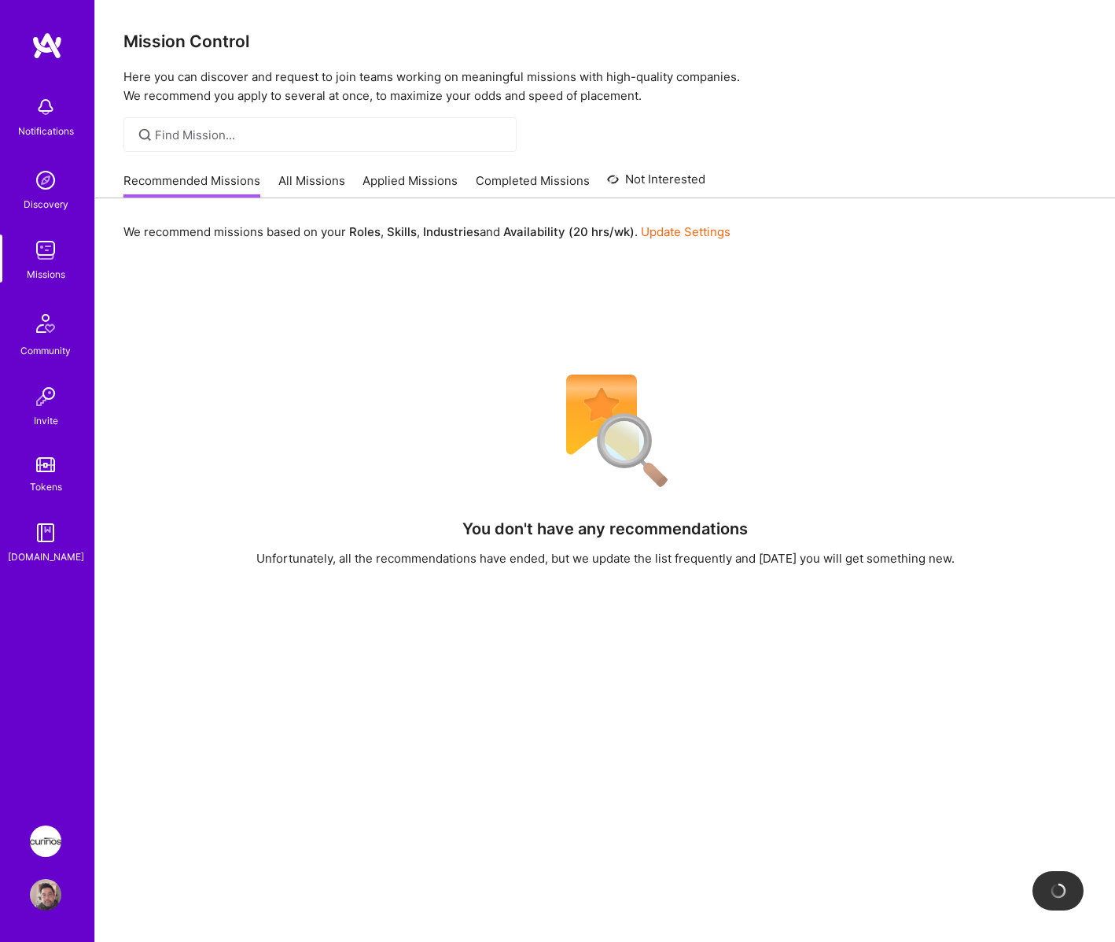
click at [522, 175] on link "Completed Missions" at bounding box center [533, 185] width 114 height 26
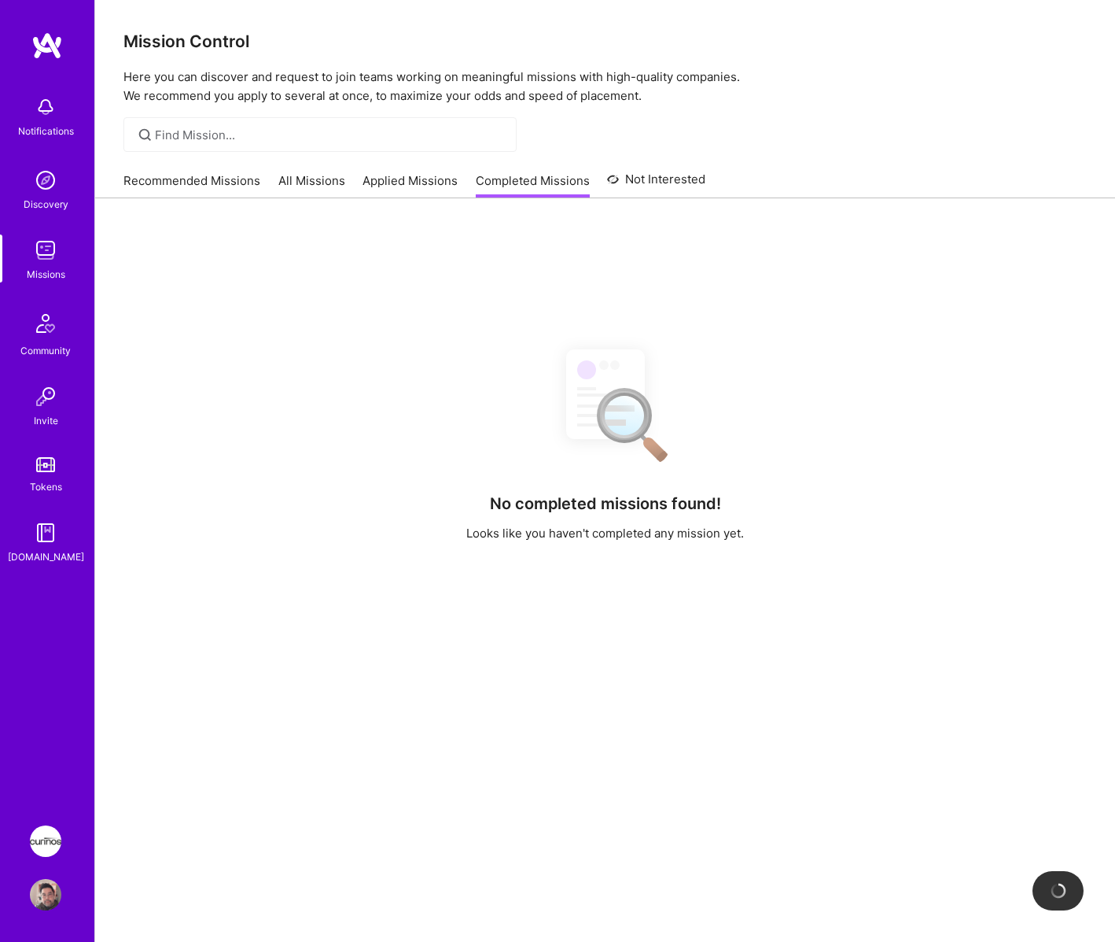
click at [669, 188] on link "Not Interested" at bounding box center [656, 184] width 98 height 28
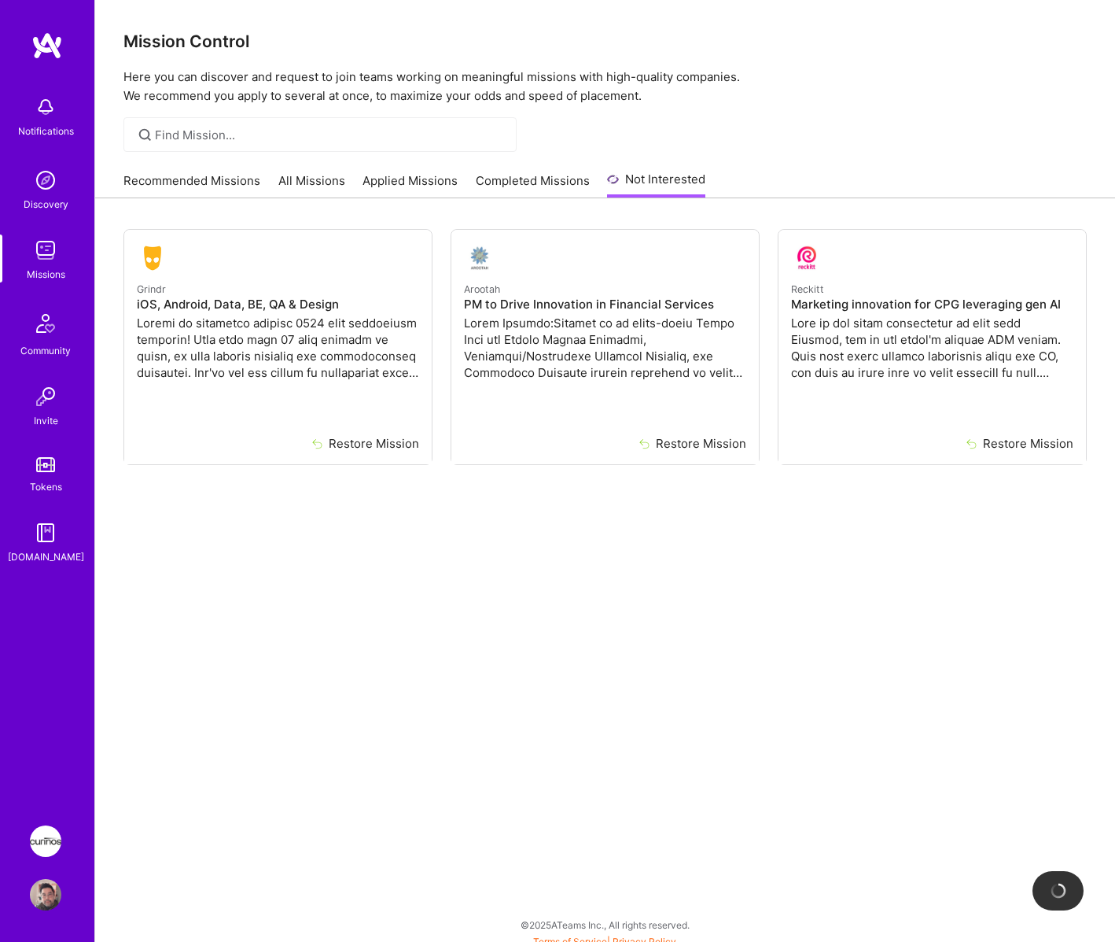
click at [215, 175] on link "Recommended Missions" at bounding box center [192, 185] width 137 height 26
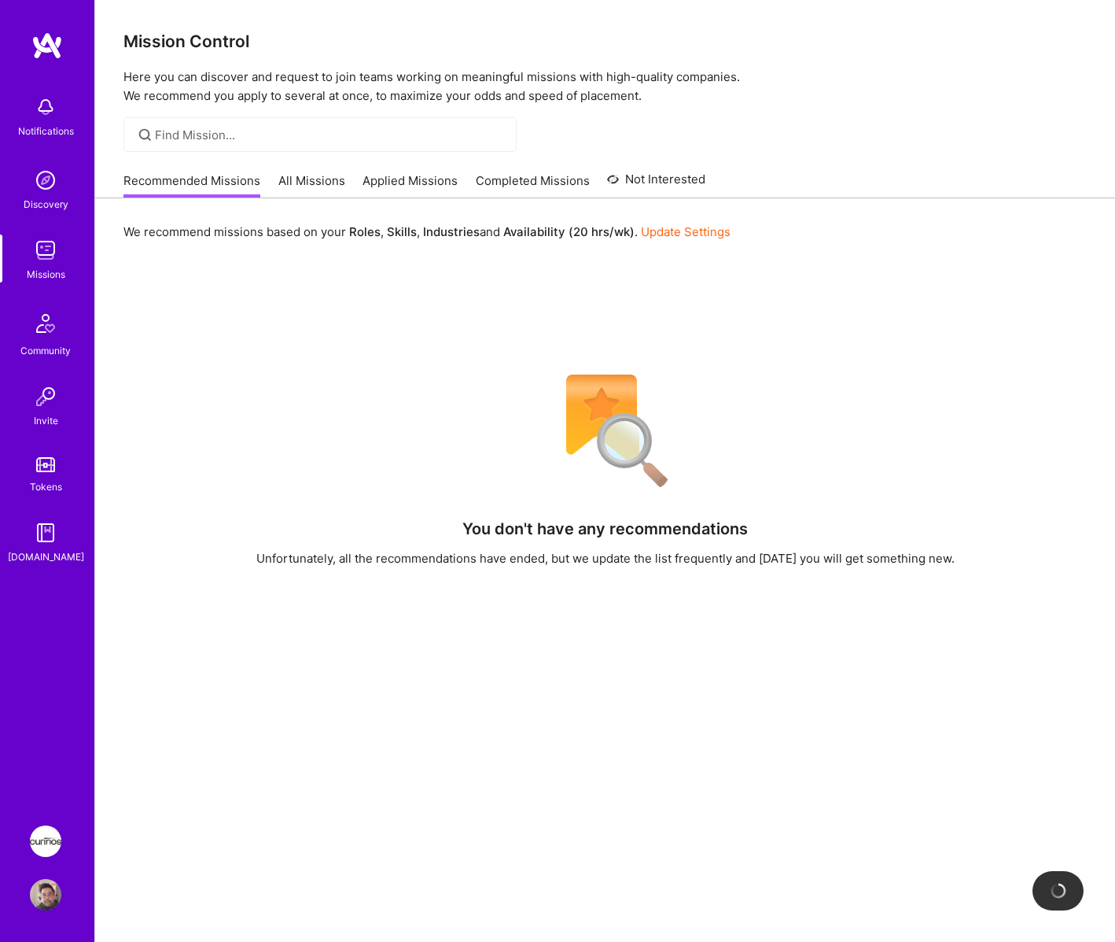
click at [308, 177] on link "All Missions" at bounding box center [311, 185] width 67 height 26
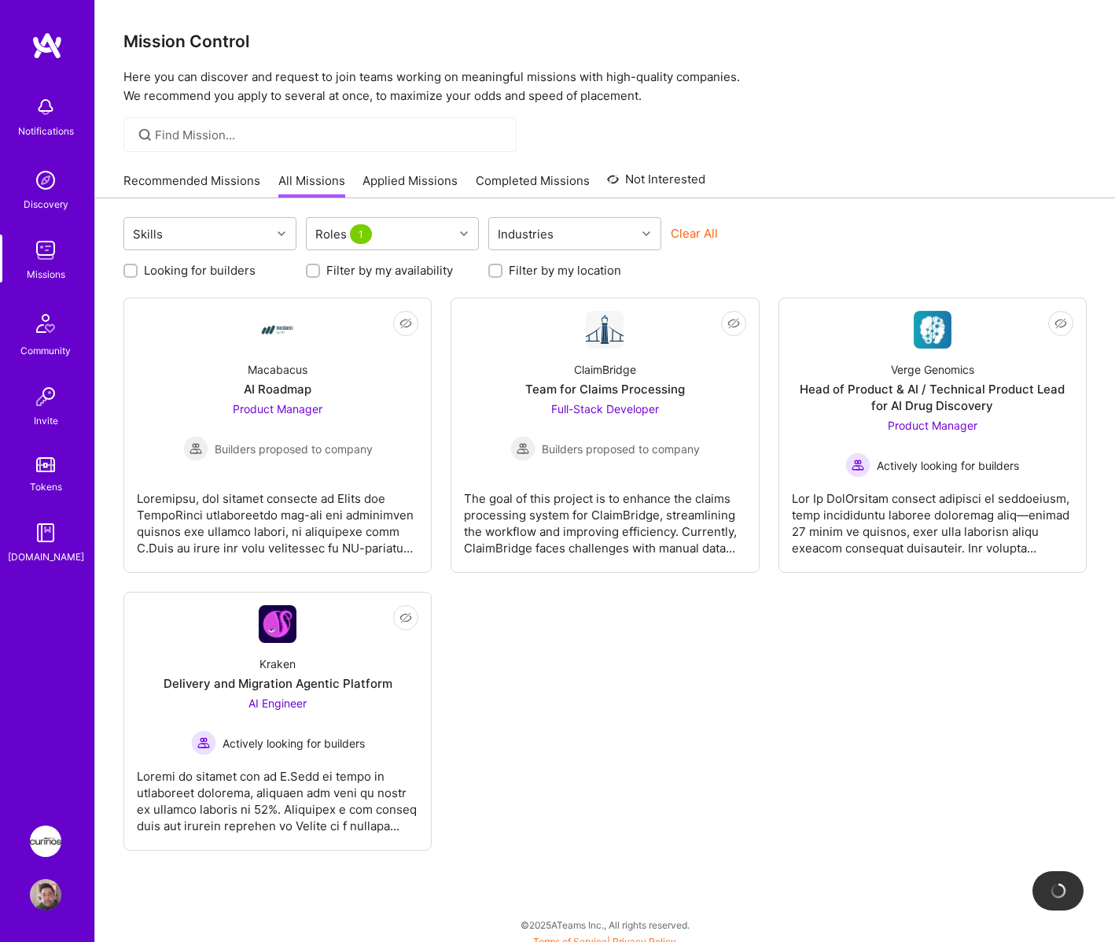
click at [697, 702] on div "Not Interested Macabacus AI Roadmap Product Manager Builders proposed to compan…" at bounding box center [606, 573] width 964 height 553
click at [297, 515] on div at bounding box center [278, 516] width 282 height 79
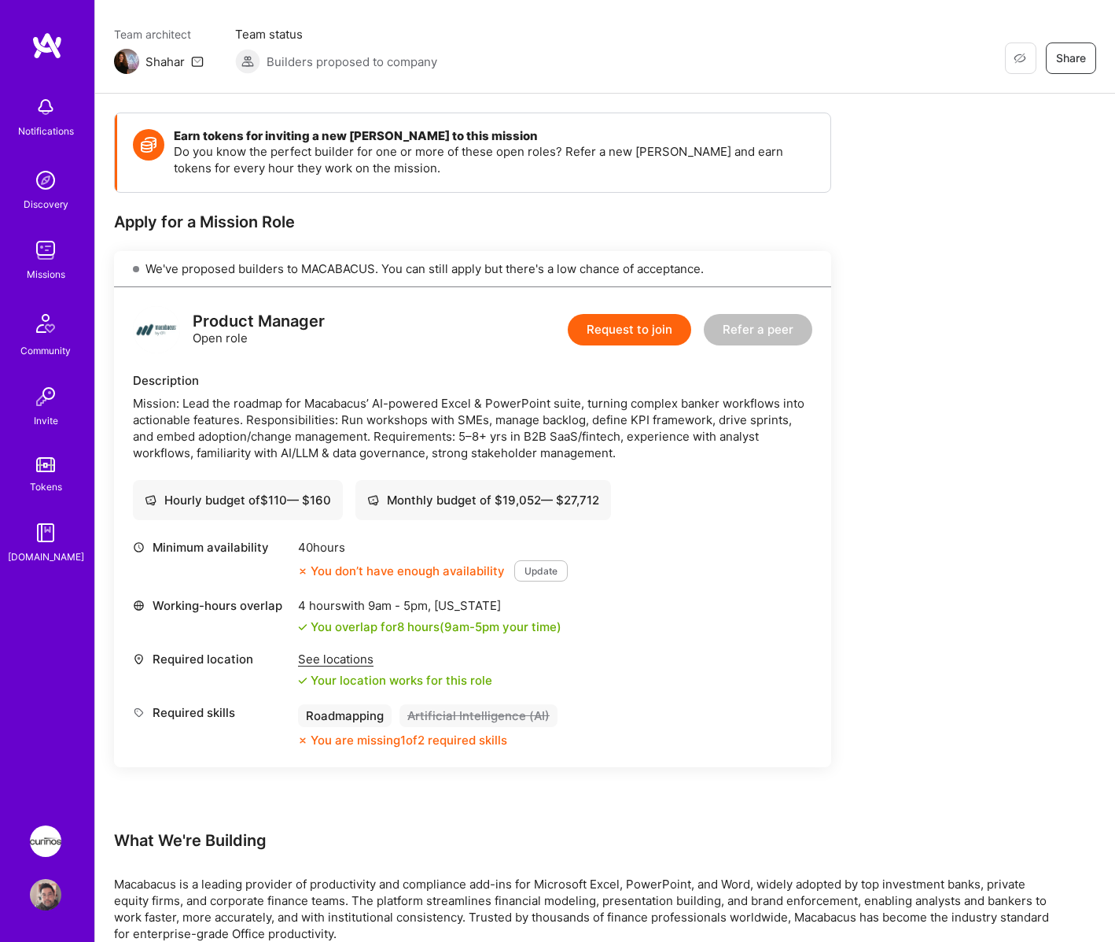
scroll to position [236, 0]
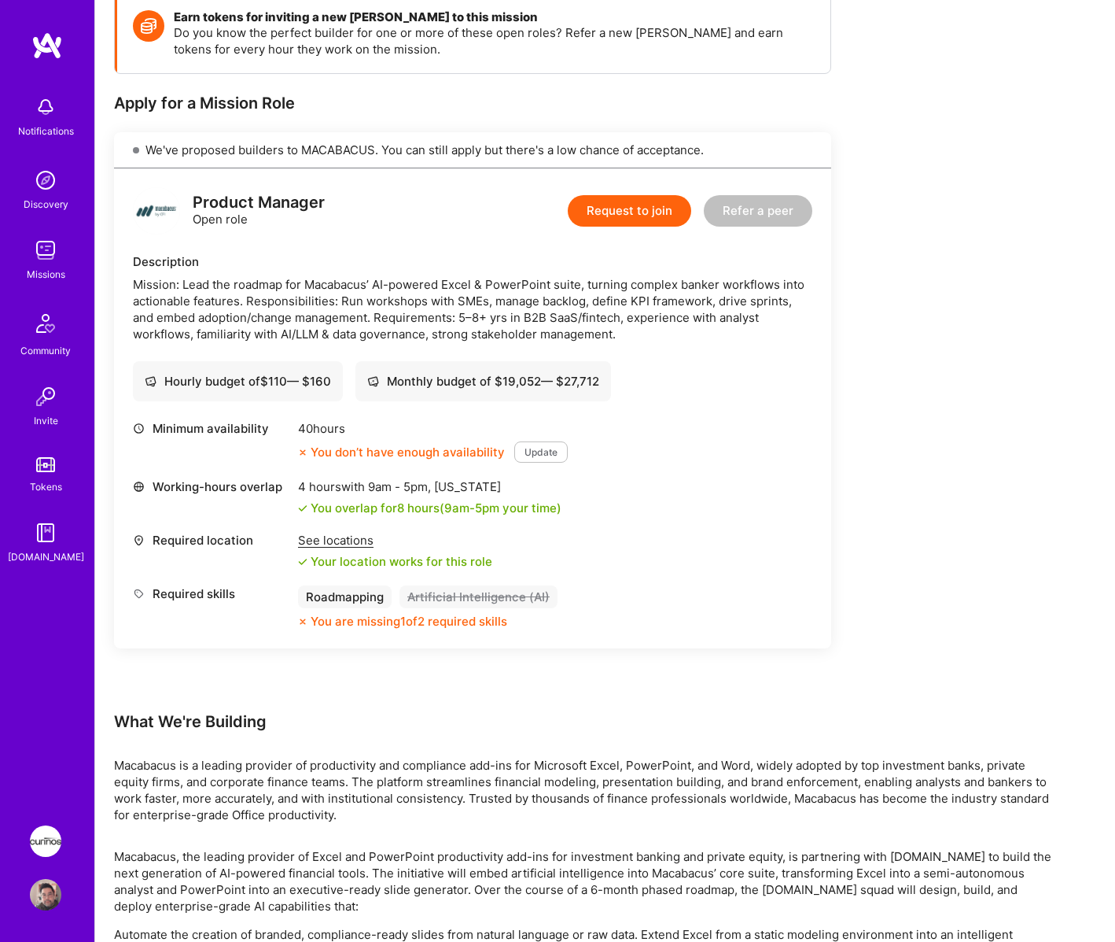
click at [361, 545] on div "See locations" at bounding box center [395, 540] width 194 height 17
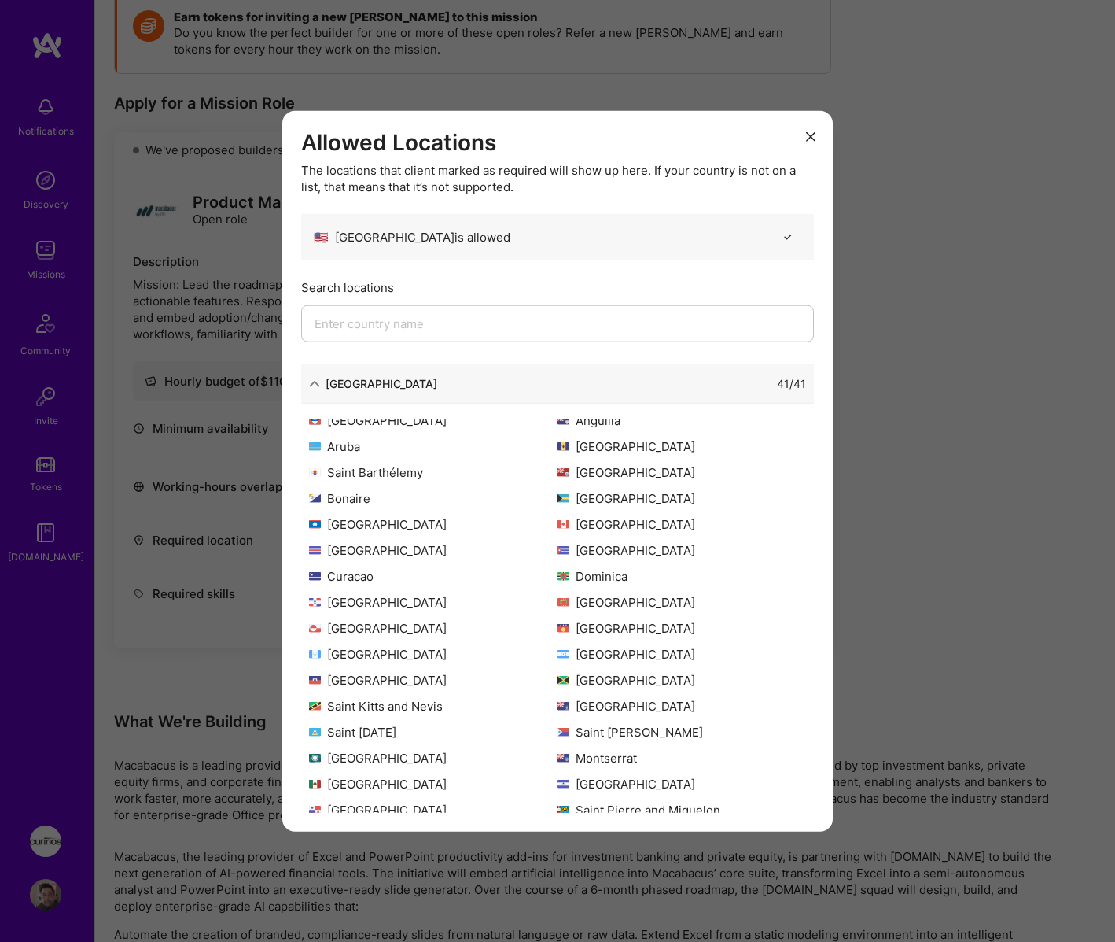
scroll to position [0, 0]
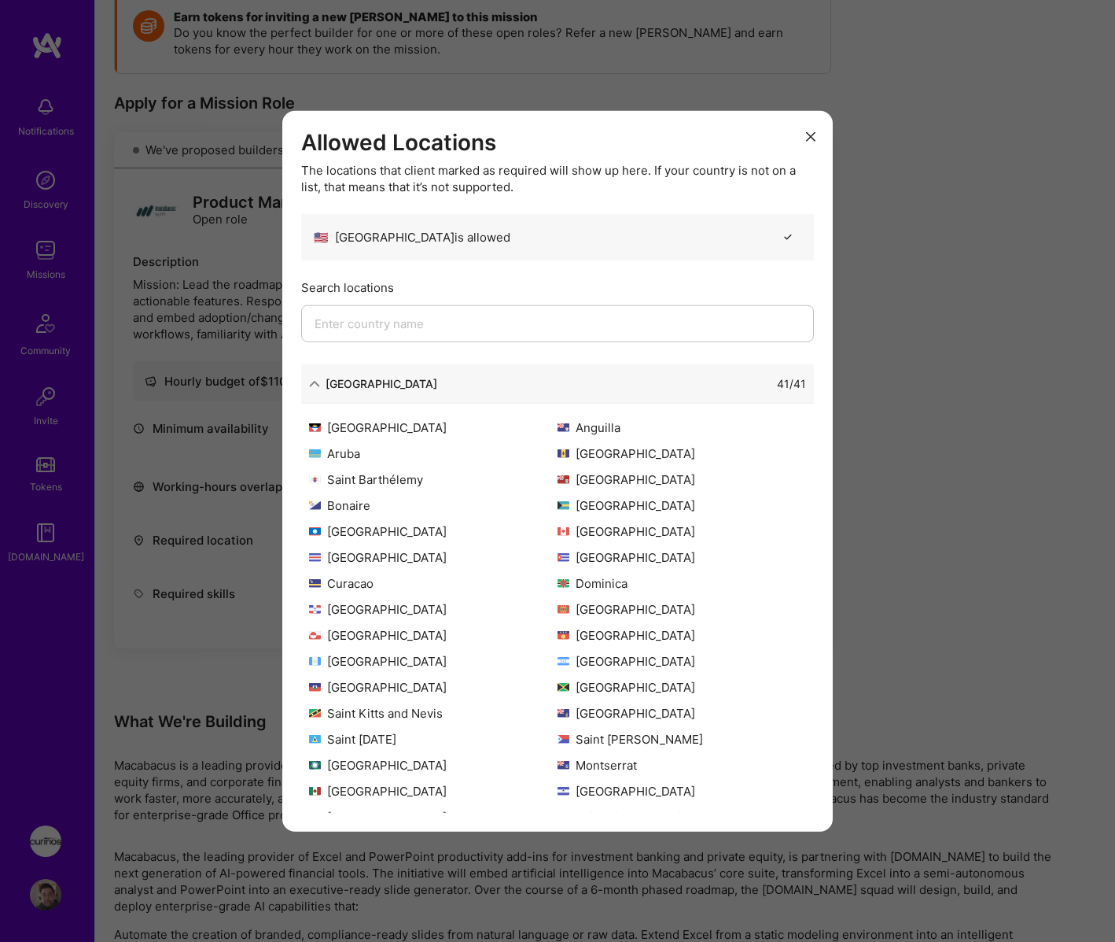
click at [314, 385] on icon "modal" at bounding box center [314, 383] width 11 height 11
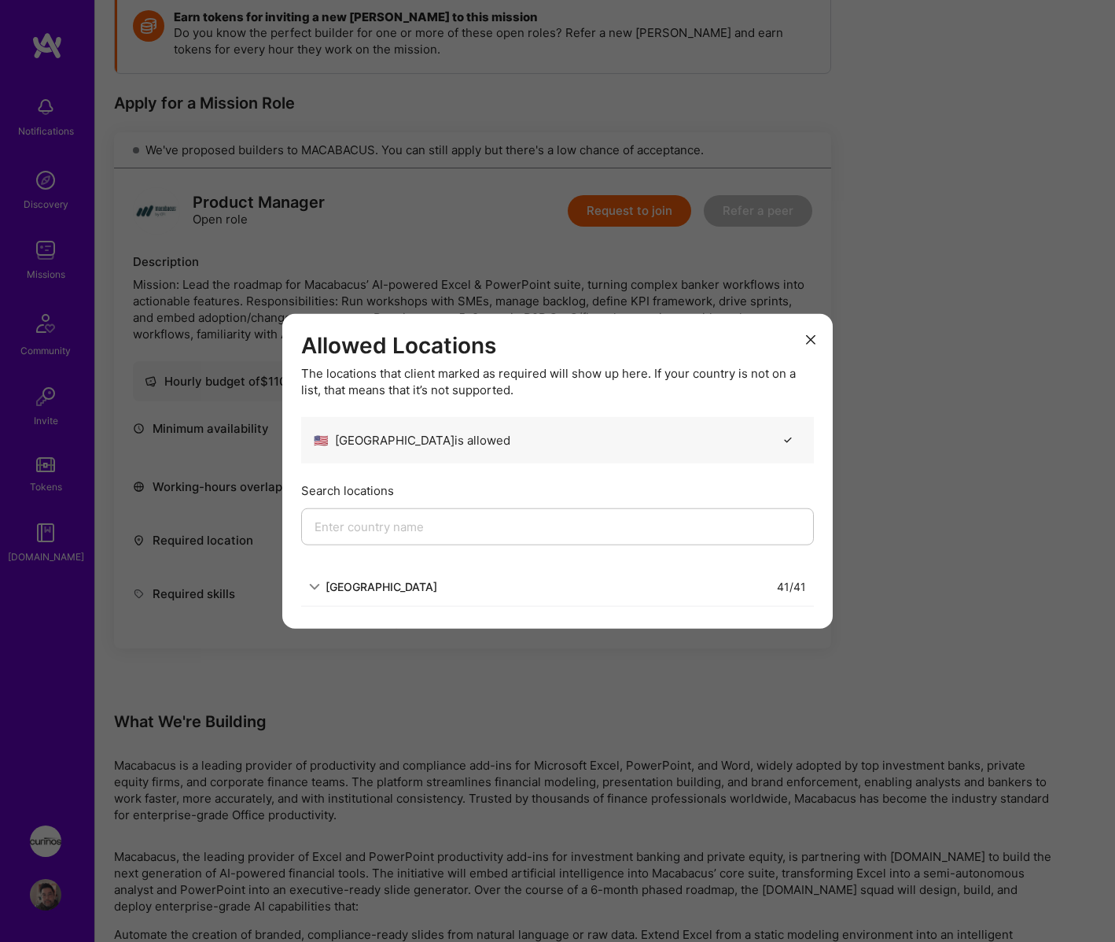
click at [816, 344] on button "modal" at bounding box center [811, 339] width 19 height 26
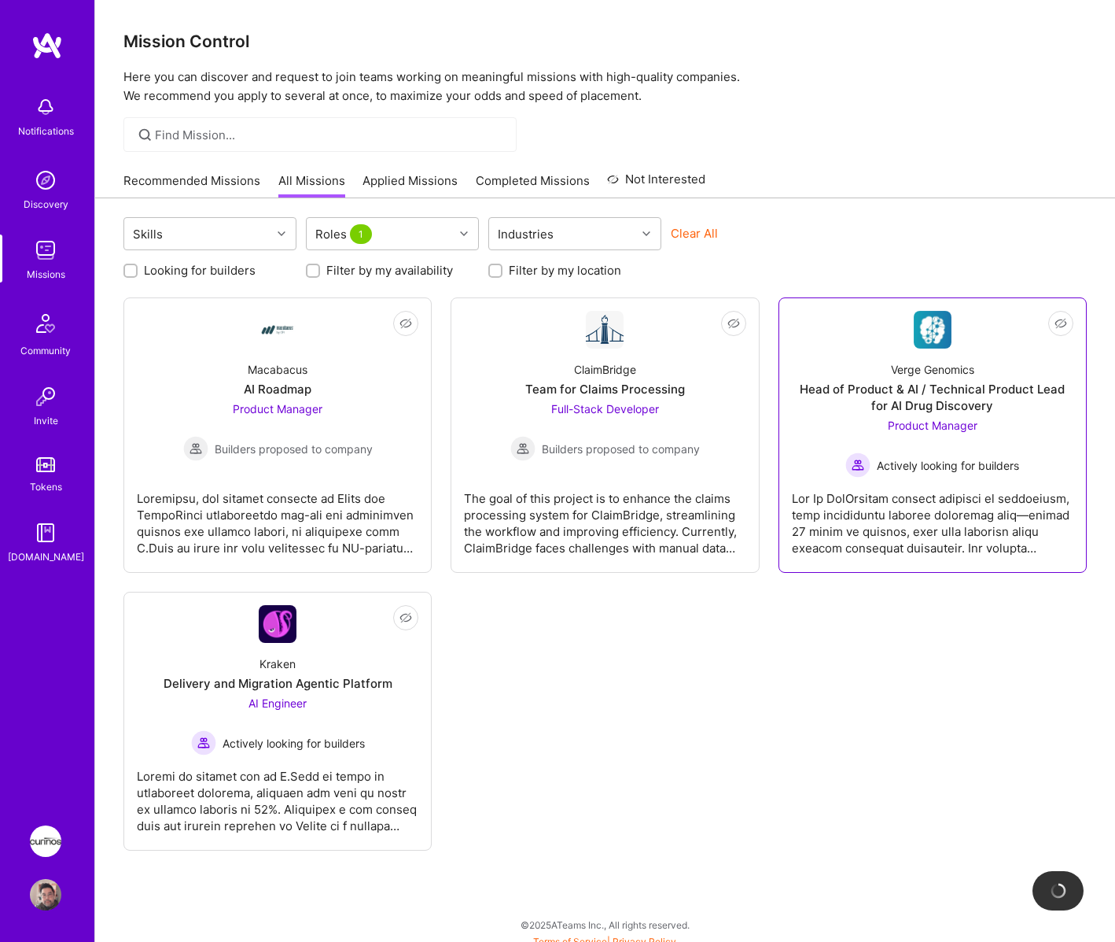
click at [942, 454] on div "Actively looking for builders" at bounding box center [933, 464] width 174 height 25
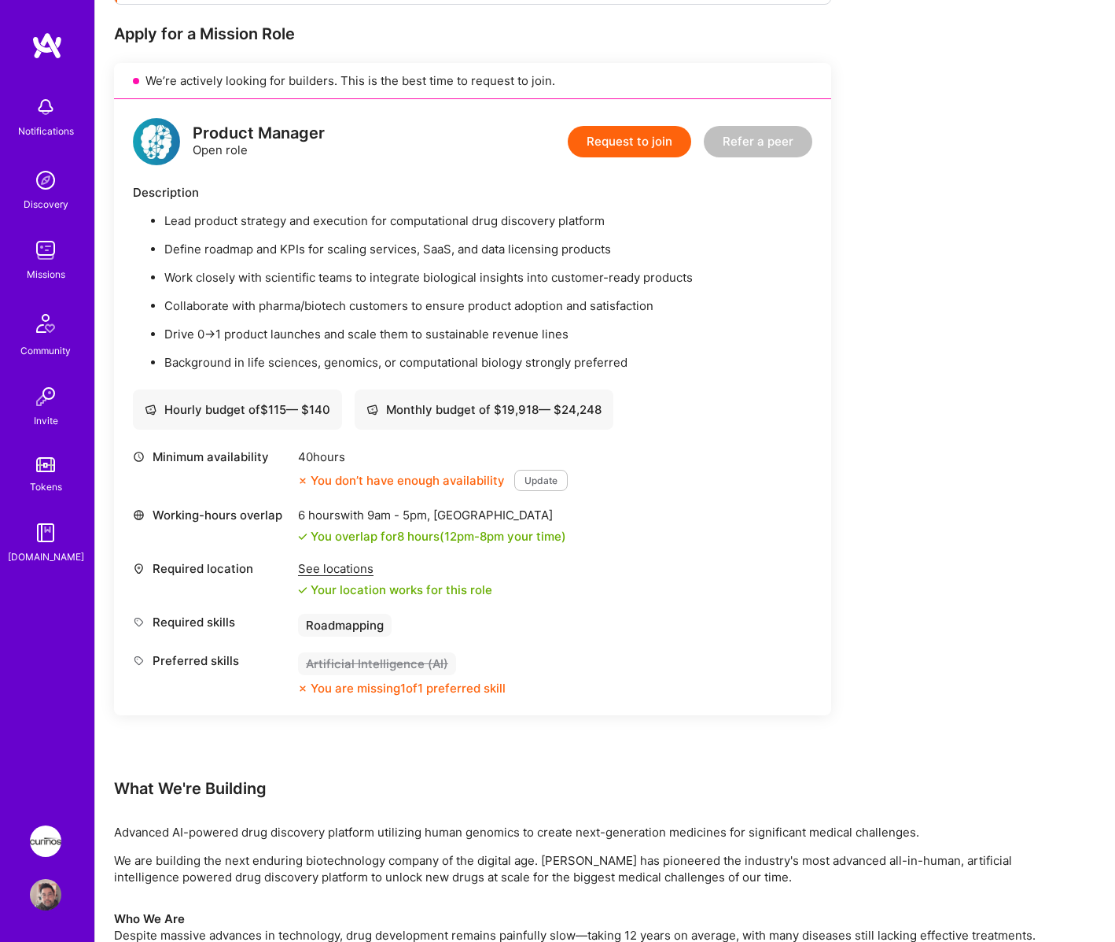
scroll to position [315, 0]
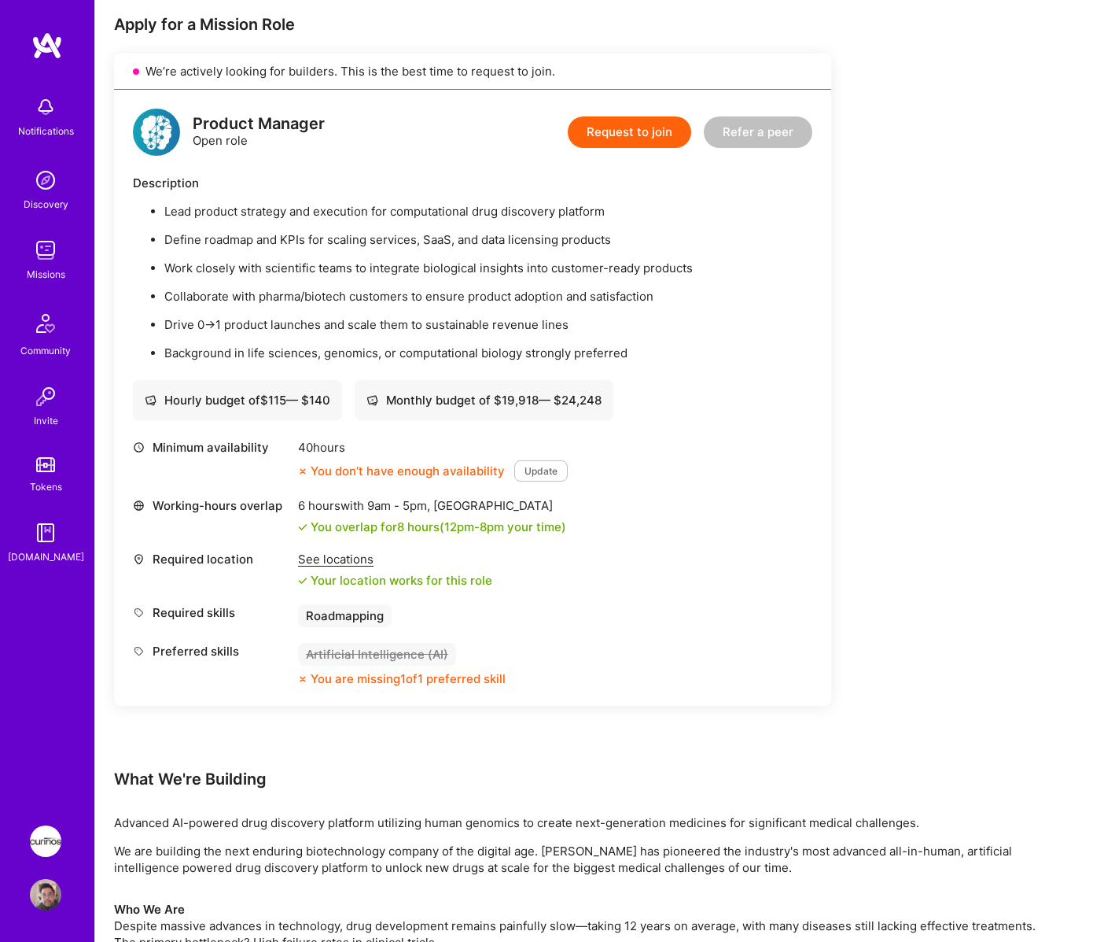
click at [334, 563] on div "See locations" at bounding box center [395, 559] width 194 height 17
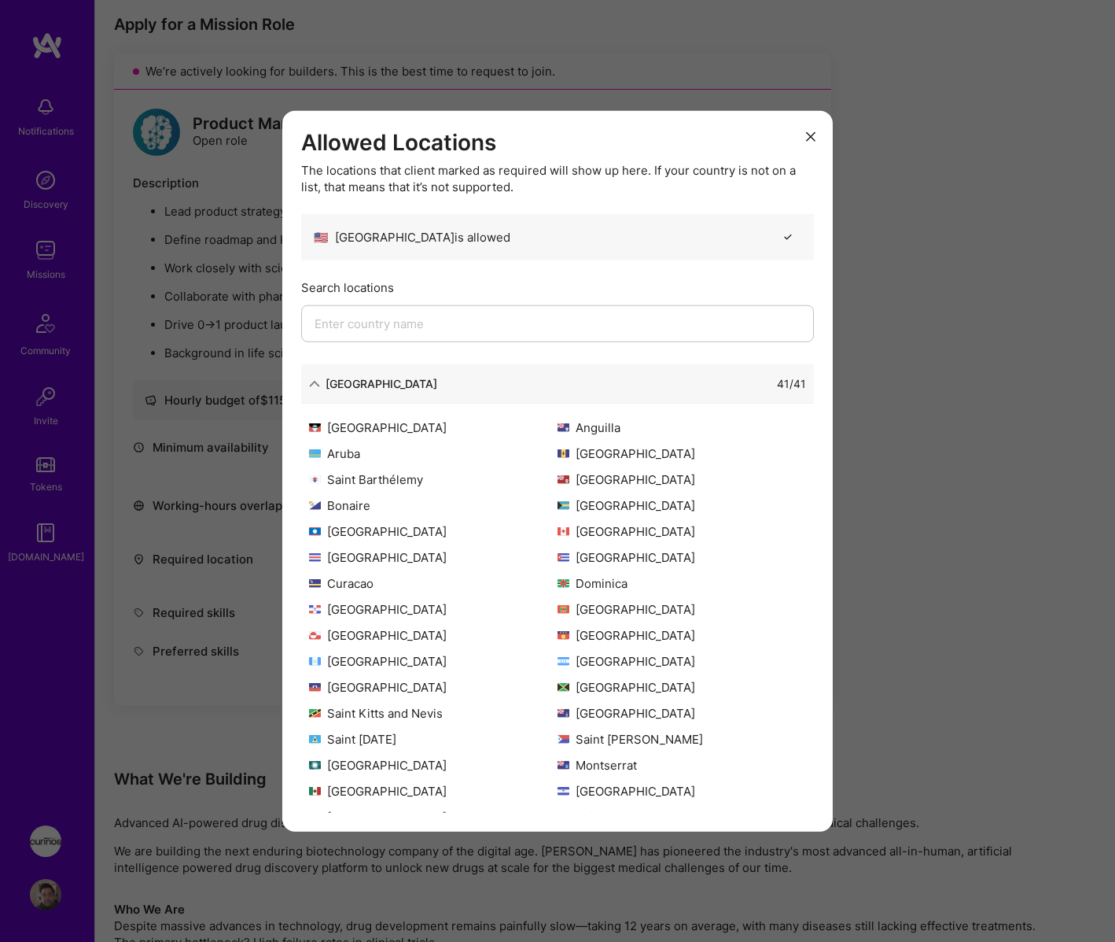
click at [320, 383] on div "[GEOGRAPHIC_DATA]" at bounding box center [373, 383] width 128 height 17
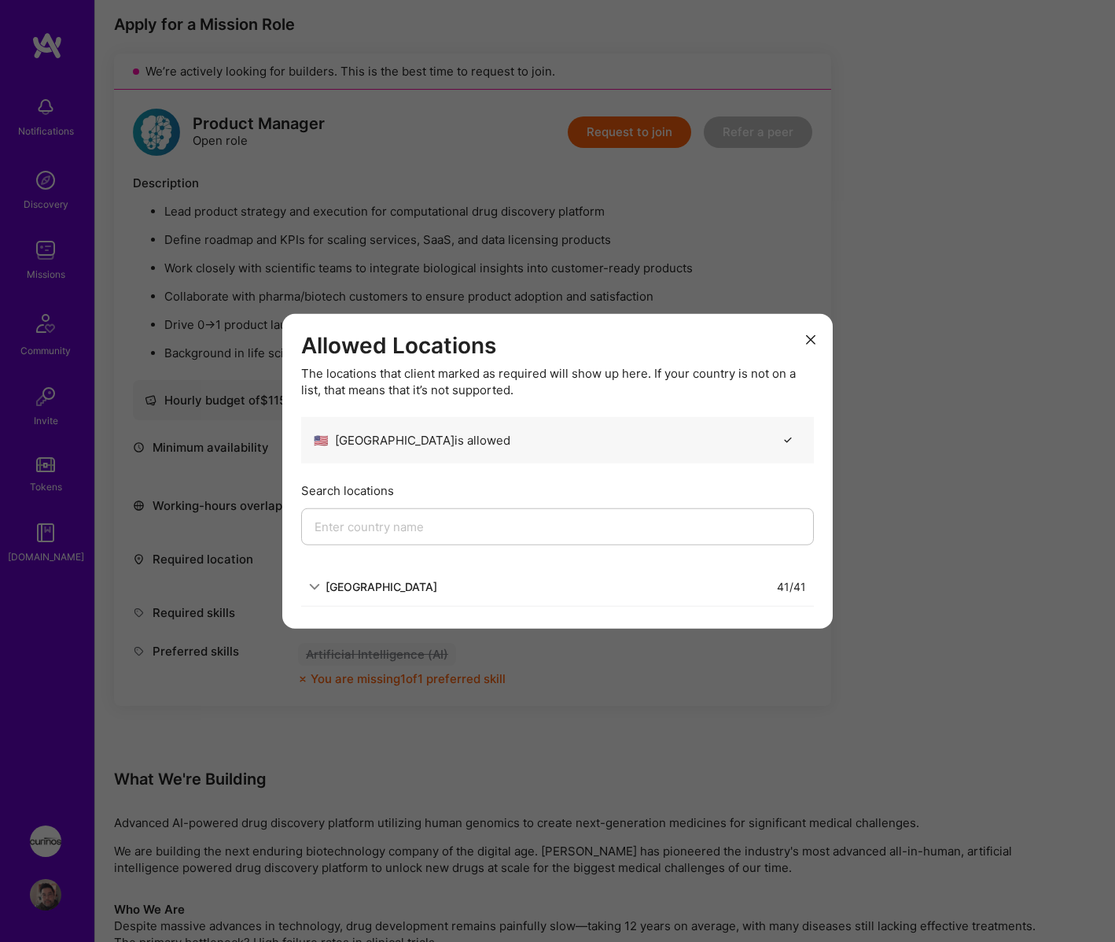
click at [356, 586] on div "[GEOGRAPHIC_DATA]" at bounding box center [382, 586] width 112 height 17
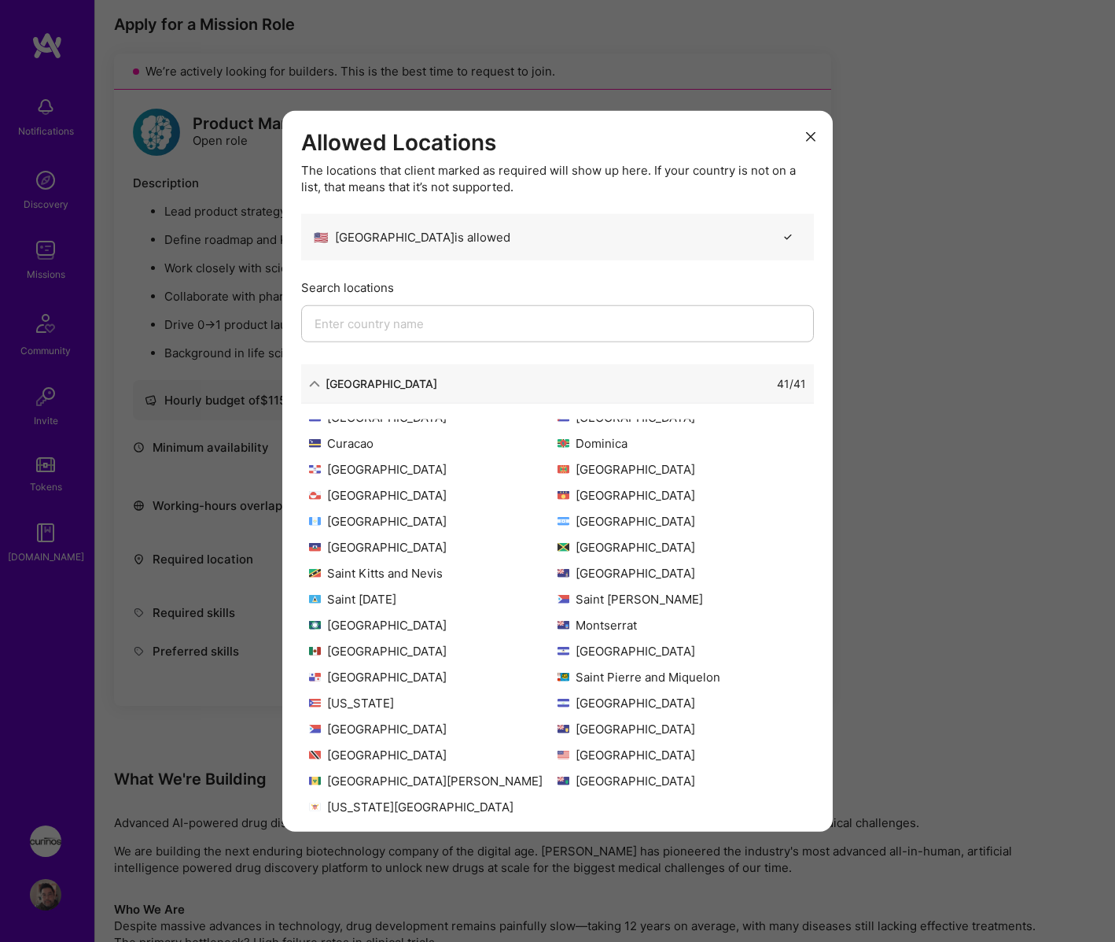
scroll to position [152, 0]
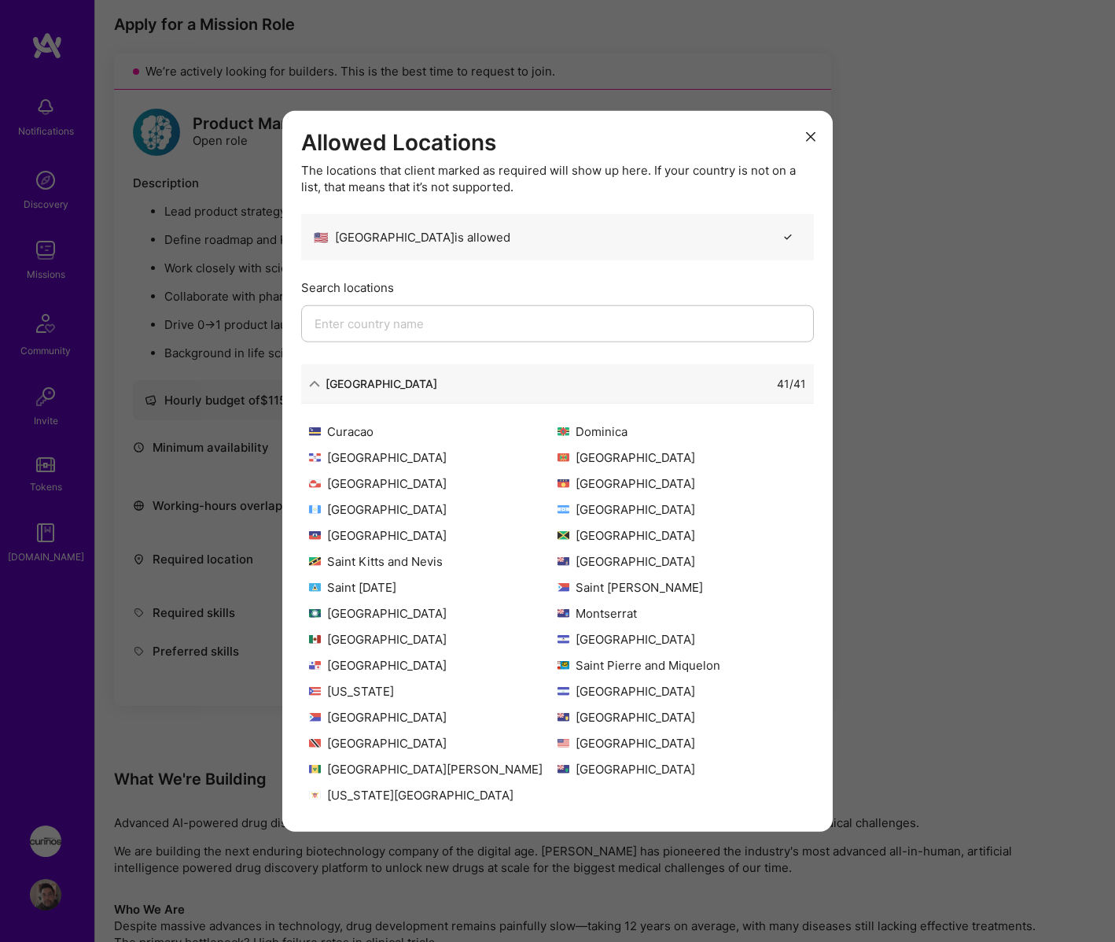
click at [816, 135] on button "modal" at bounding box center [811, 136] width 19 height 26
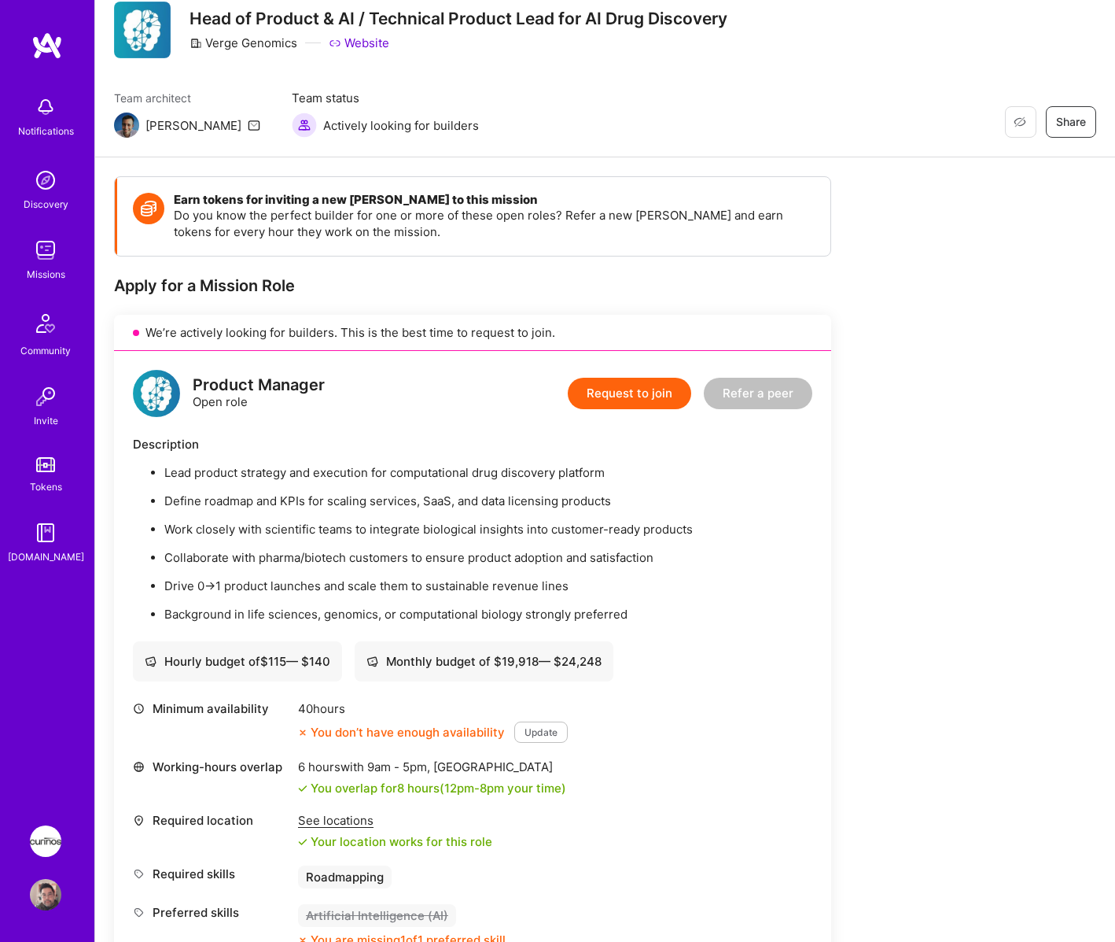
scroll to position [0, 0]
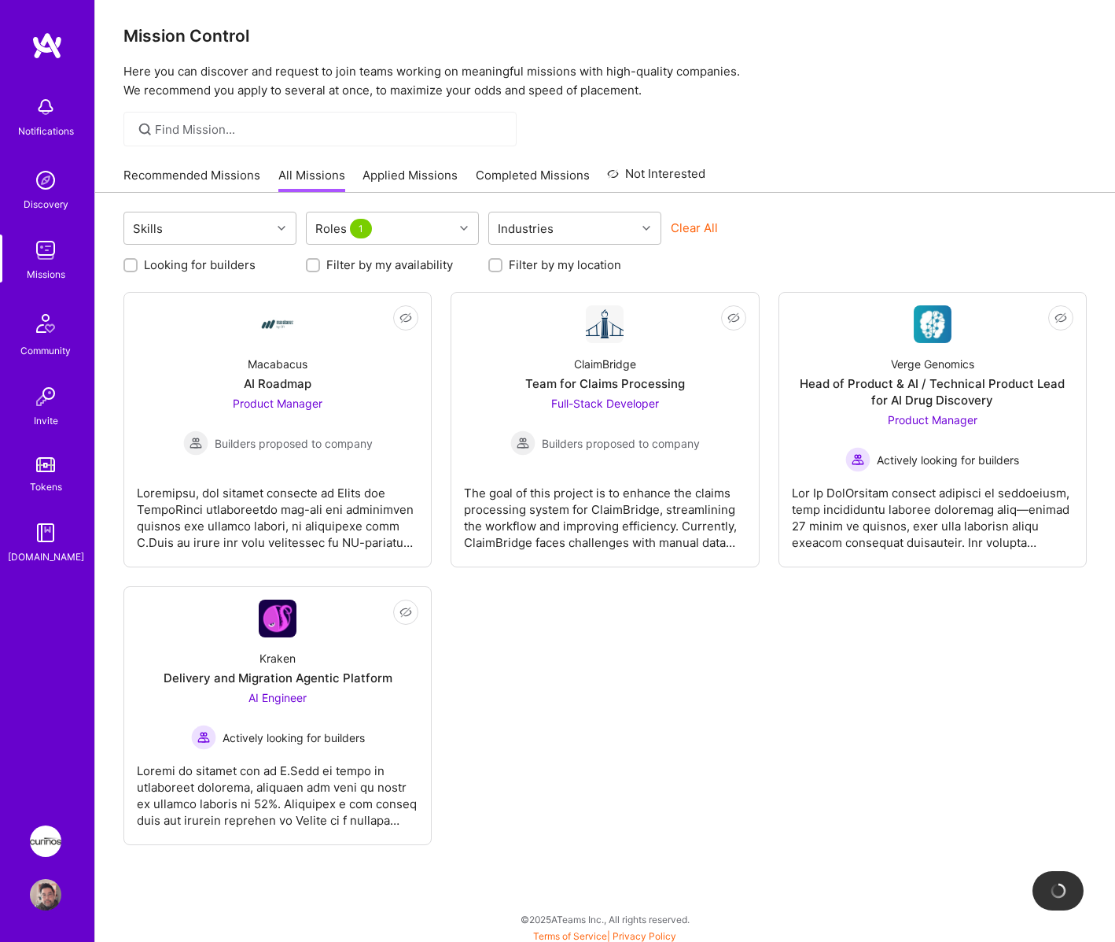
scroll to position [10, 0]
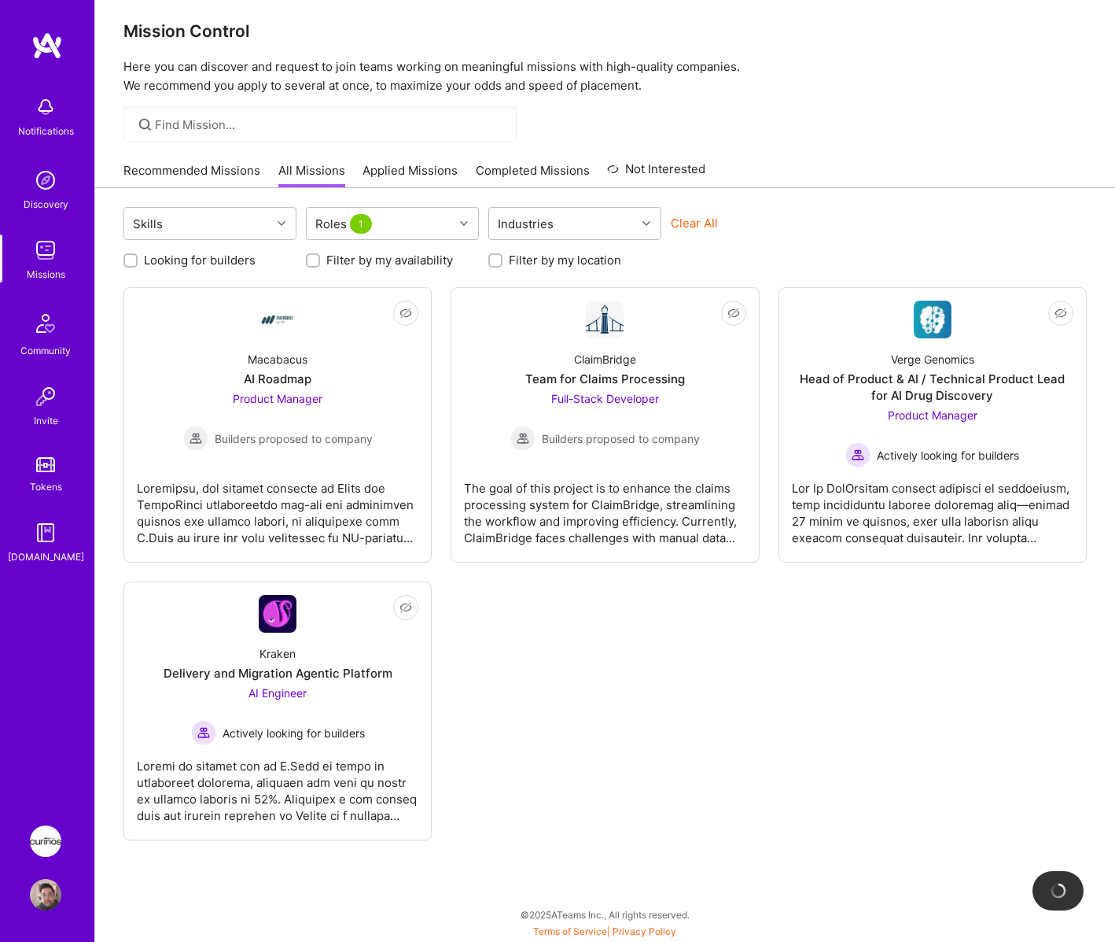
click at [748, 759] on div "Not Interested Macabacus AI Roadmap Product Manager Builders proposed to compan…" at bounding box center [606, 563] width 964 height 553
